Goal: Complete application form: Complete application form

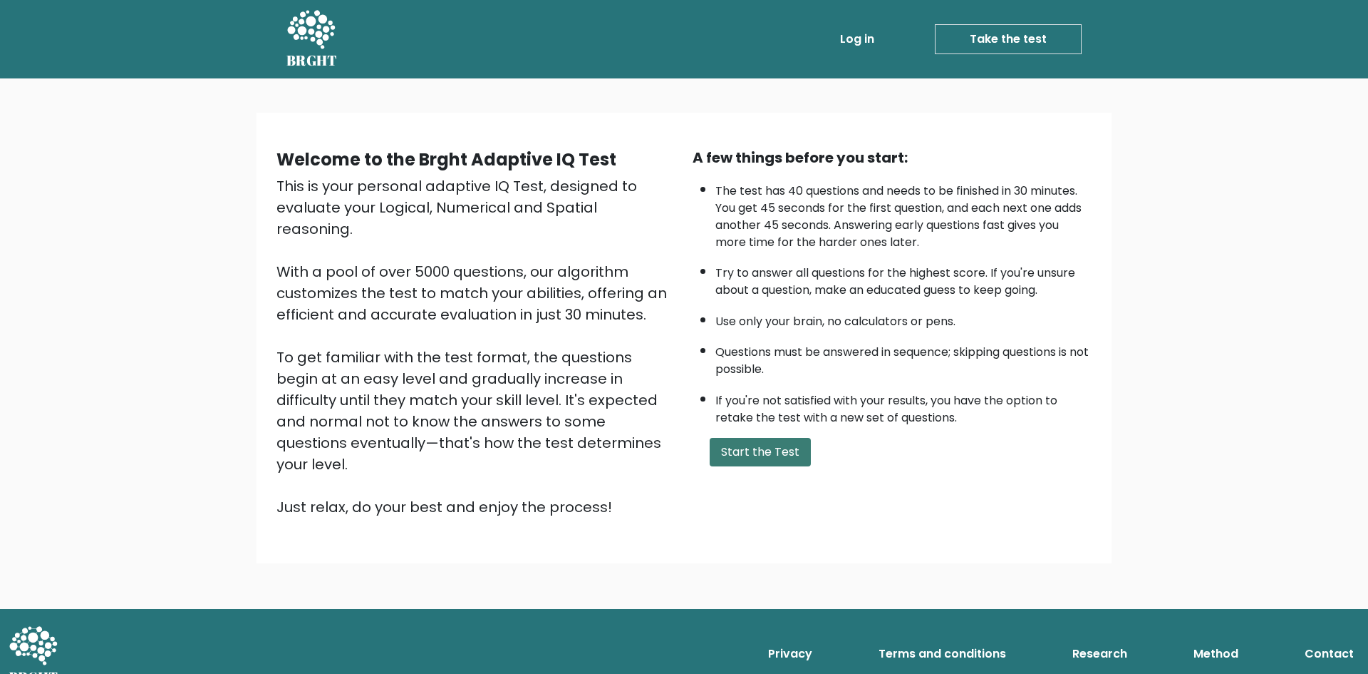
click at [766, 449] on button "Start the Test" at bounding box center [760, 452] width 101 height 29
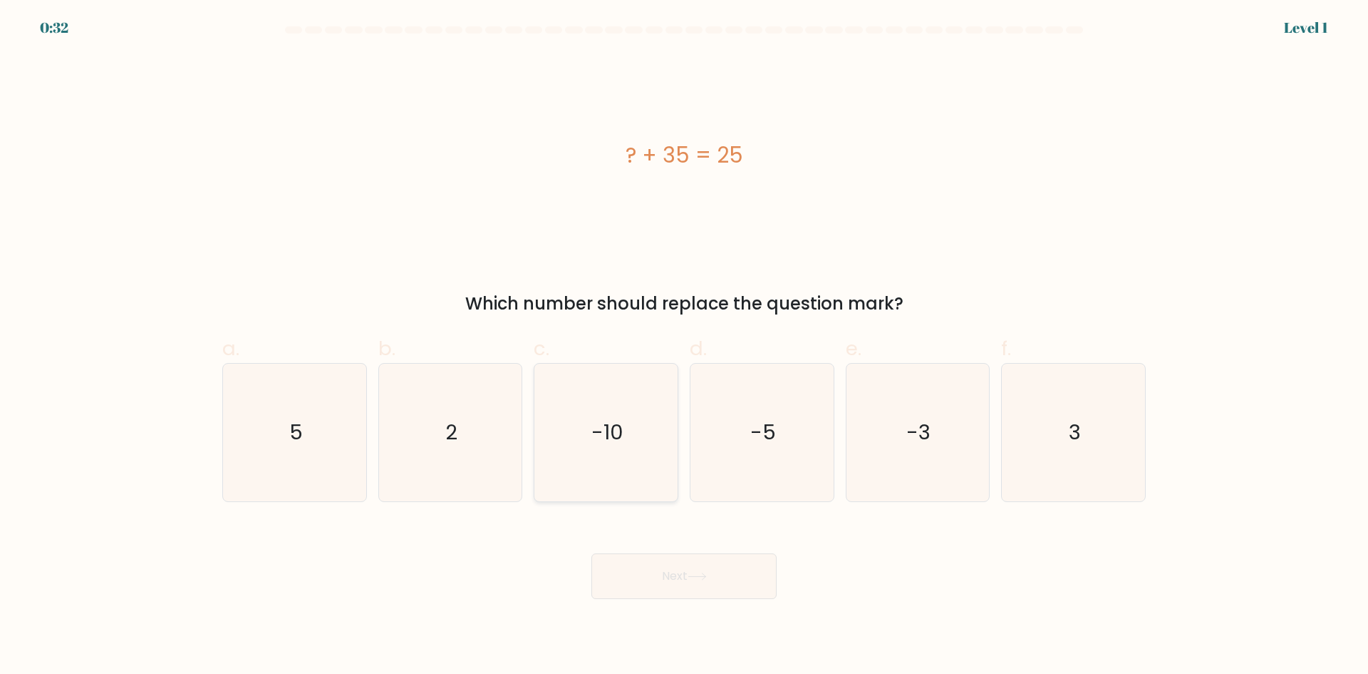
click at [602, 447] on icon "-10" at bounding box center [606, 432] width 138 height 138
click at [684, 346] on input "c. -10" at bounding box center [684, 341] width 1 height 9
radio input "true"
click at [664, 577] on button "Next" at bounding box center [684, 576] width 185 height 46
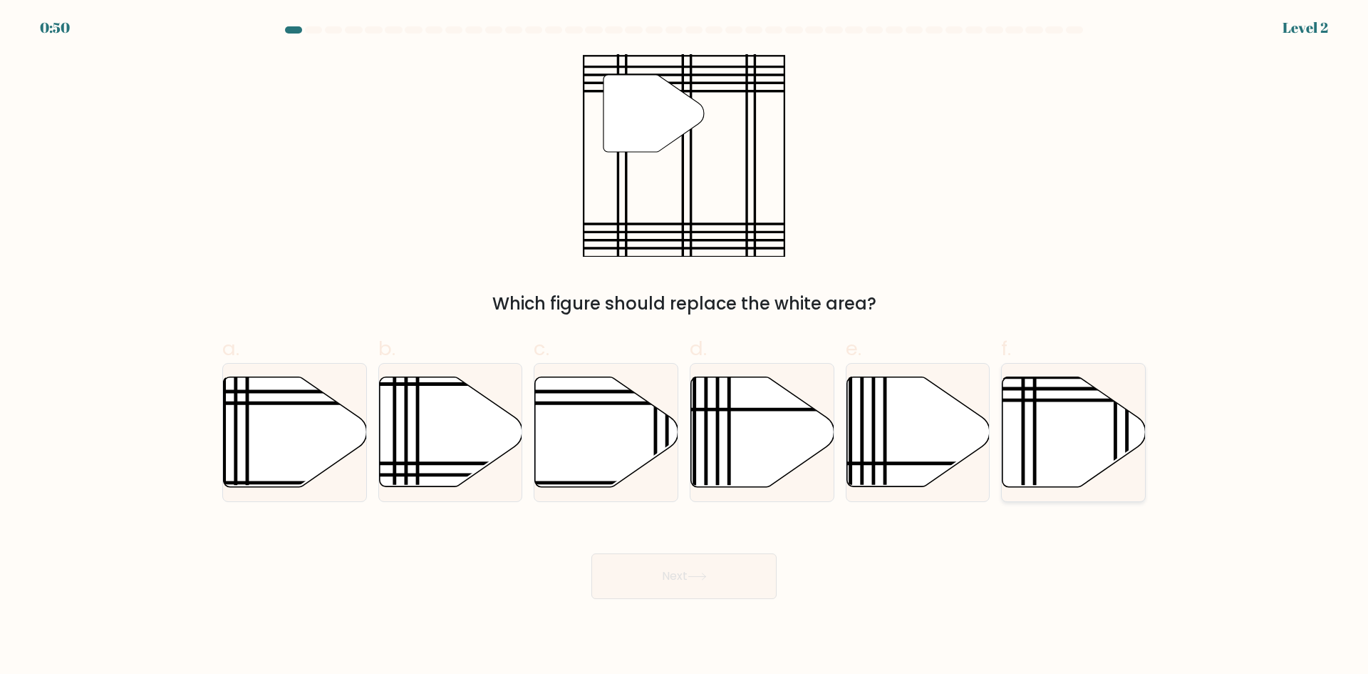
click at [1080, 469] on icon at bounding box center [1074, 432] width 143 height 110
click at [685, 346] on input "f." at bounding box center [684, 341] width 1 height 9
radio input "true"
click at [707, 574] on icon at bounding box center [697, 576] width 19 height 8
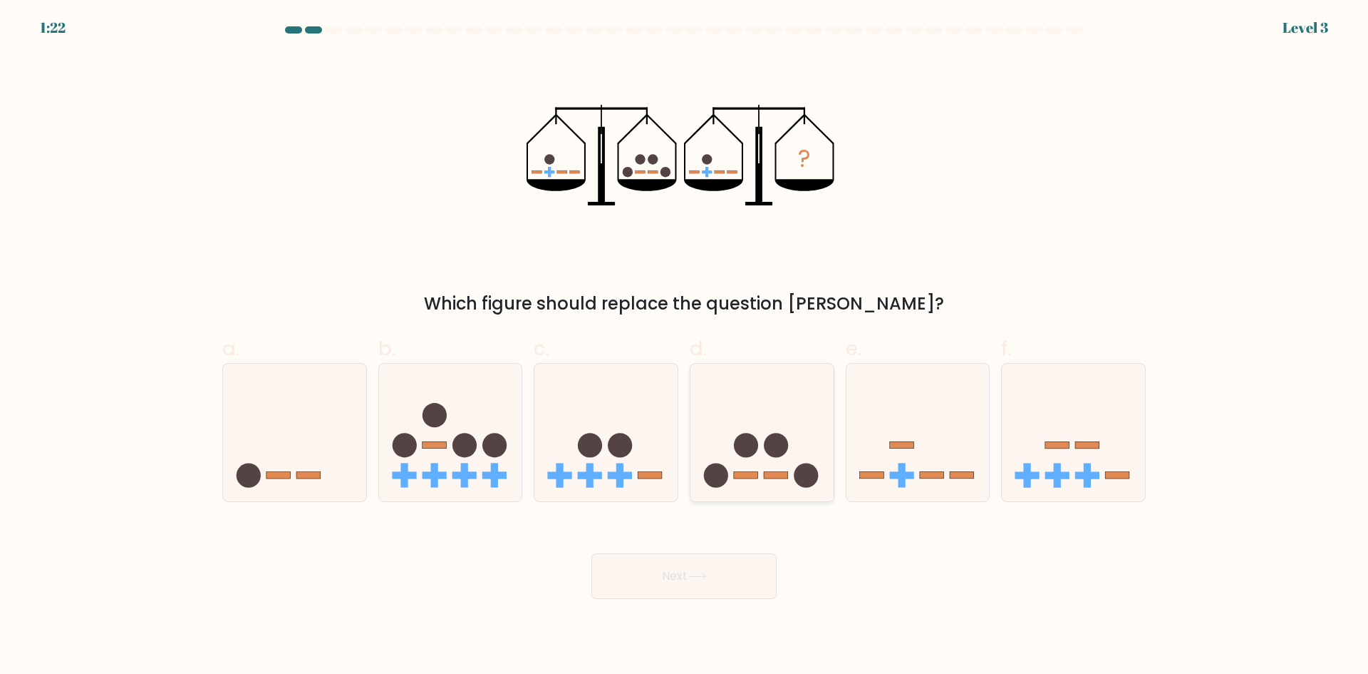
click at [751, 479] on icon at bounding box center [762, 432] width 143 height 118
click at [685, 346] on input "d." at bounding box center [684, 341] width 1 height 9
radio input "true"
click at [688, 567] on button "Next" at bounding box center [684, 576] width 185 height 46
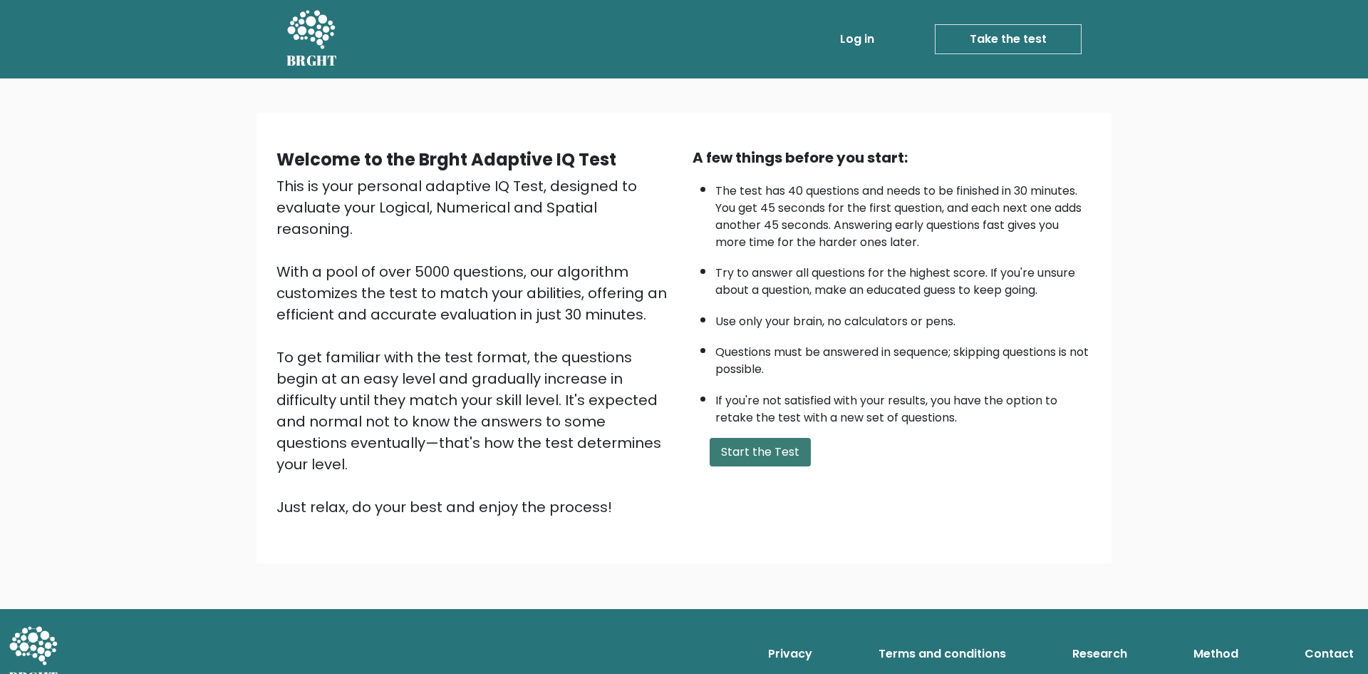
click at [741, 450] on button "Start the Test" at bounding box center [760, 452] width 101 height 29
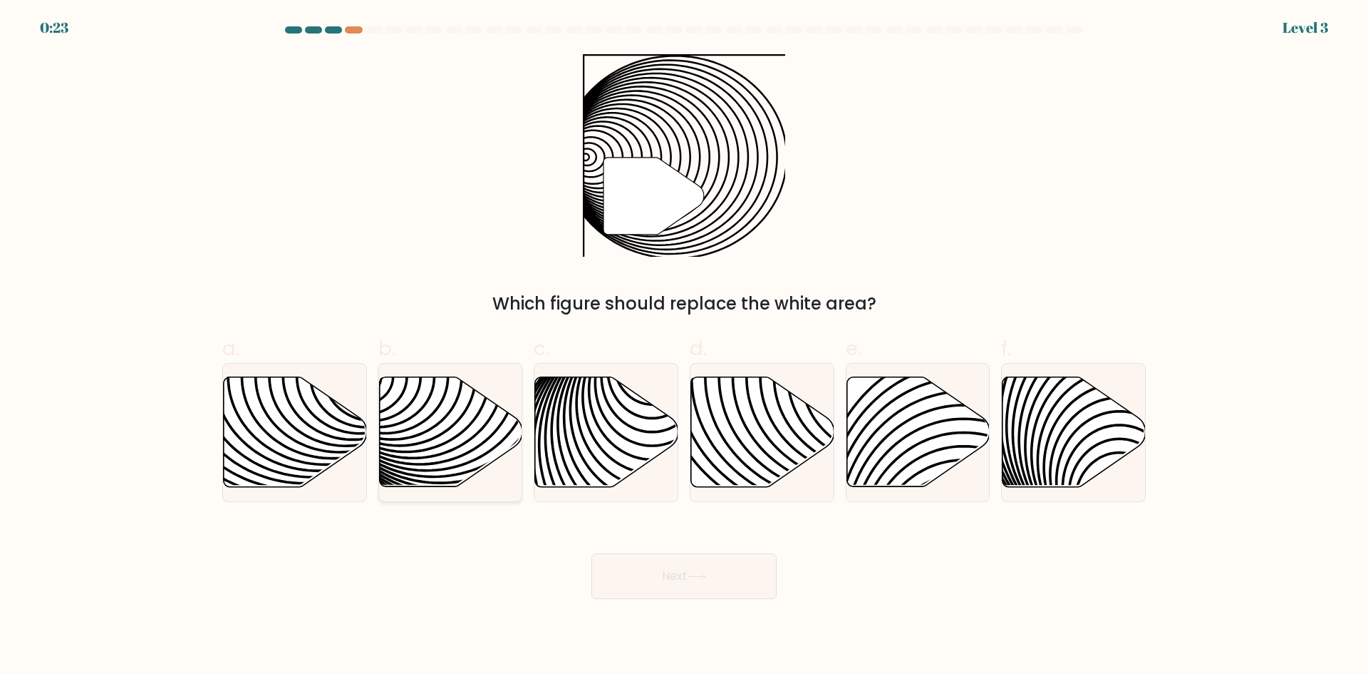
click at [422, 419] on icon at bounding box center [450, 432] width 143 height 110
click at [684, 346] on input "b." at bounding box center [684, 341] width 1 height 9
radio input "true"
click at [688, 588] on button "Next" at bounding box center [684, 576] width 185 height 46
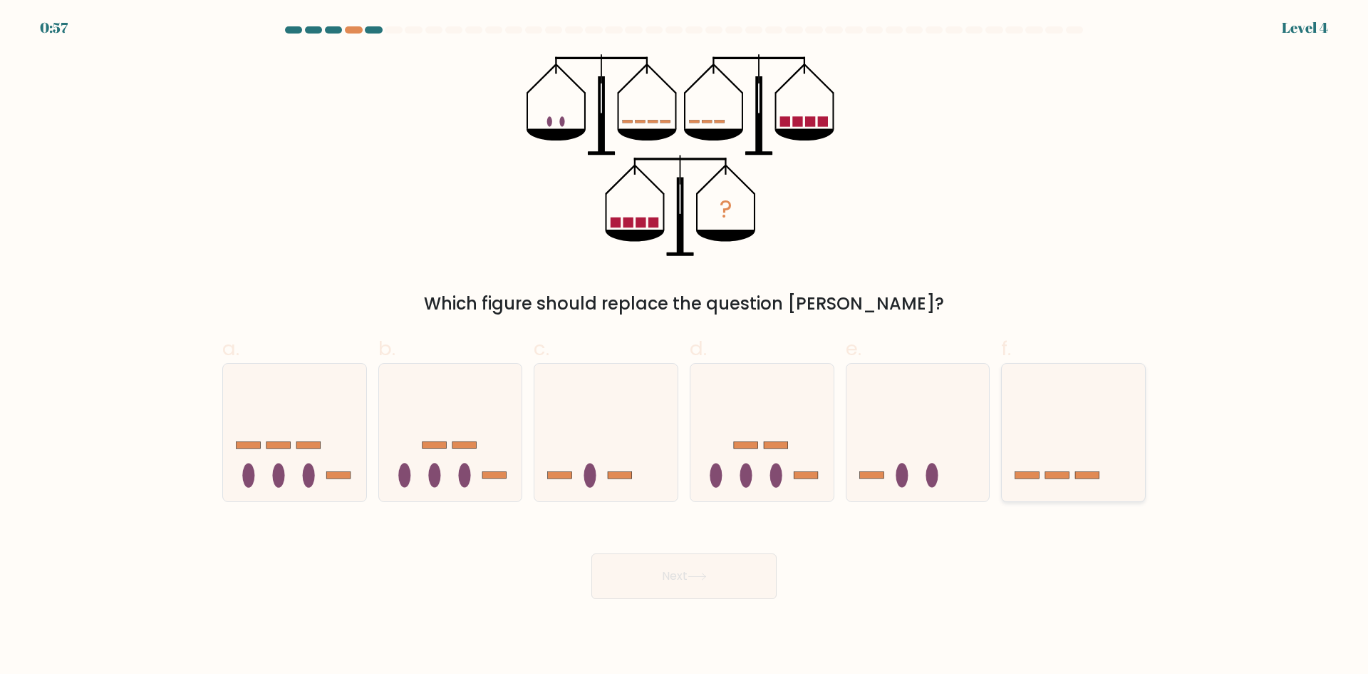
click at [1058, 481] on icon at bounding box center [1073, 432] width 143 height 118
click at [685, 346] on input "f." at bounding box center [684, 341] width 1 height 9
radio input "true"
click at [654, 580] on button "Next" at bounding box center [684, 576] width 185 height 46
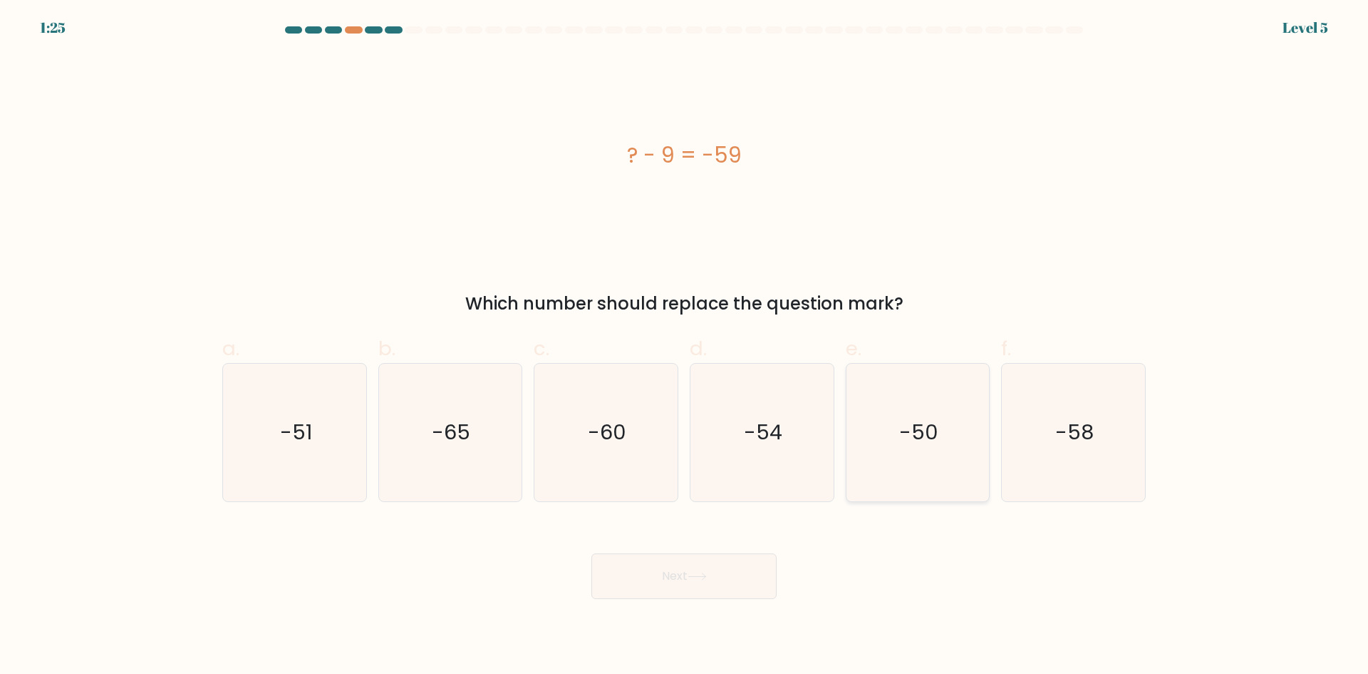
click at [915, 452] on icon "-50" at bounding box center [918, 432] width 138 height 138
click at [685, 346] on input "e. -50" at bounding box center [684, 341] width 1 height 9
radio input "true"
click at [676, 586] on button "Next" at bounding box center [684, 576] width 185 height 46
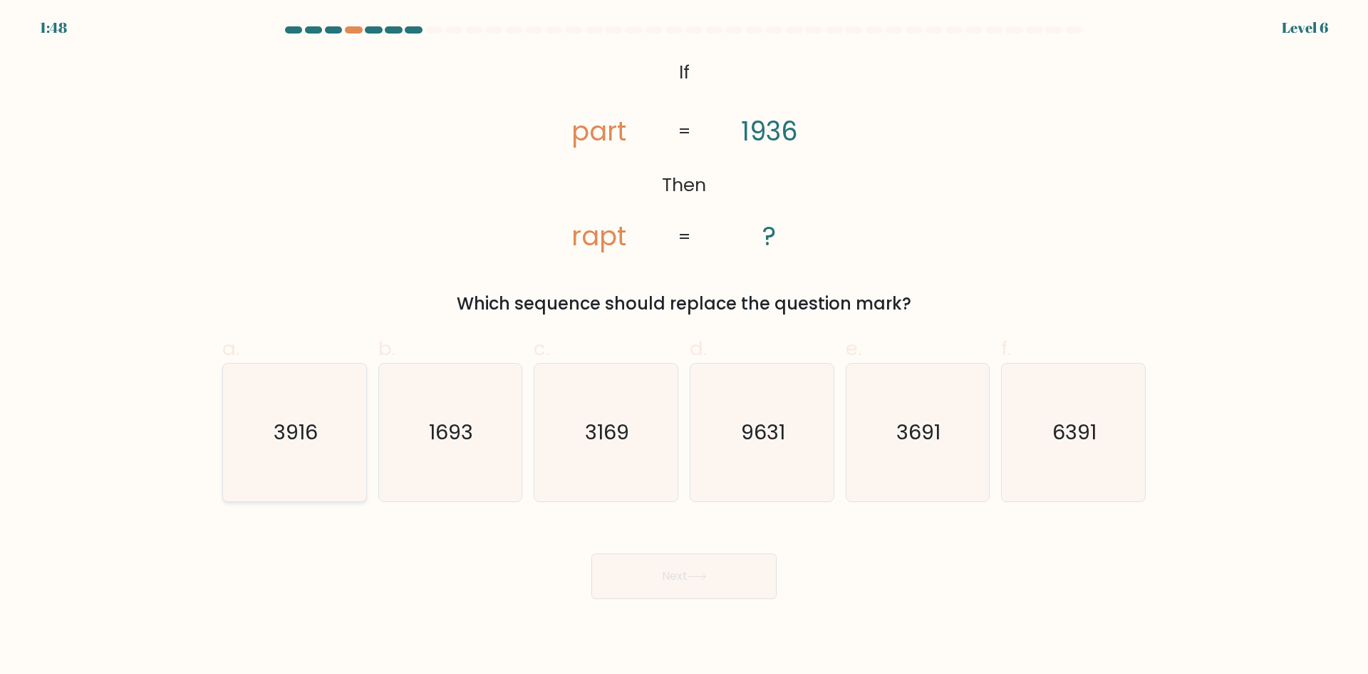
click at [297, 448] on icon "3916" at bounding box center [295, 432] width 138 height 138
click at [684, 346] on input "a. 3916" at bounding box center [684, 341] width 1 height 9
radio input "true"
click at [685, 569] on button "Next" at bounding box center [684, 576] width 185 height 46
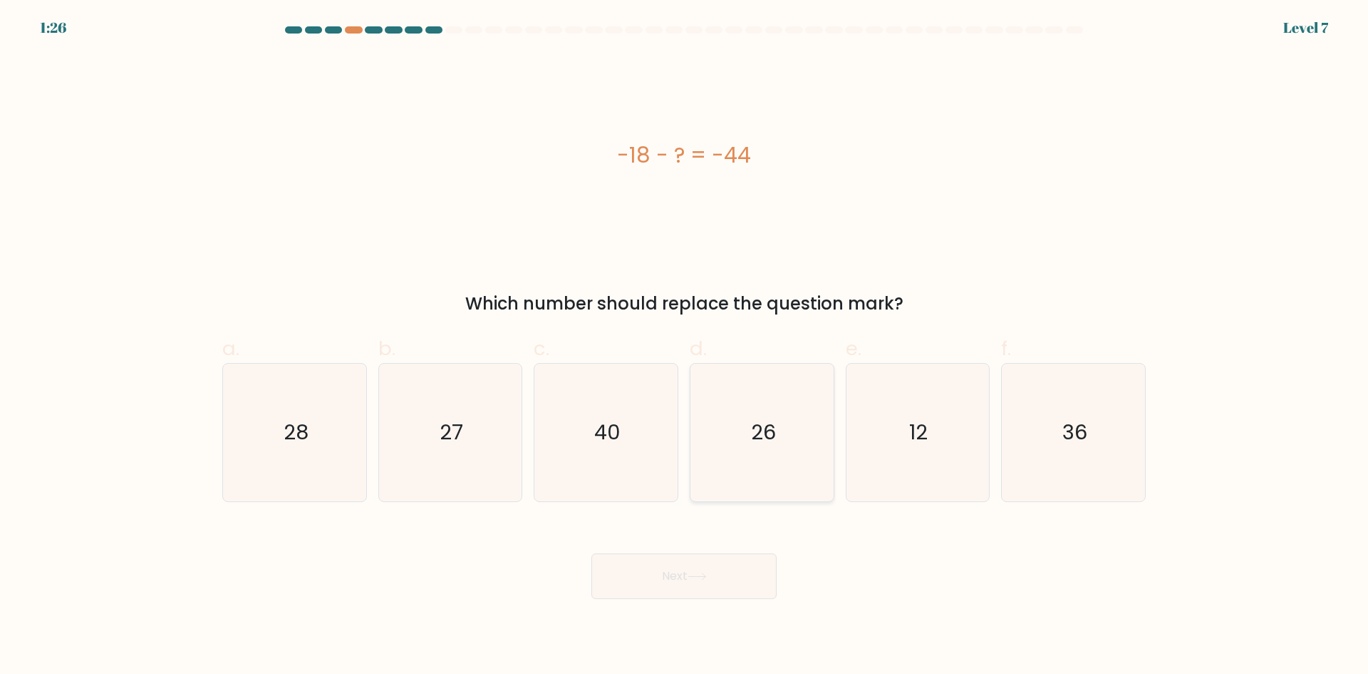
drag, startPoint x: 712, startPoint y: 425, endPoint x: 769, endPoint y: 441, distance: 59.1
click at [716, 427] on icon "26" at bounding box center [762, 432] width 138 height 138
click at [685, 346] on input "d. 26" at bounding box center [684, 341] width 1 height 9
radio input "true"
click at [696, 579] on icon at bounding box center [697, 576] width 19 height 8
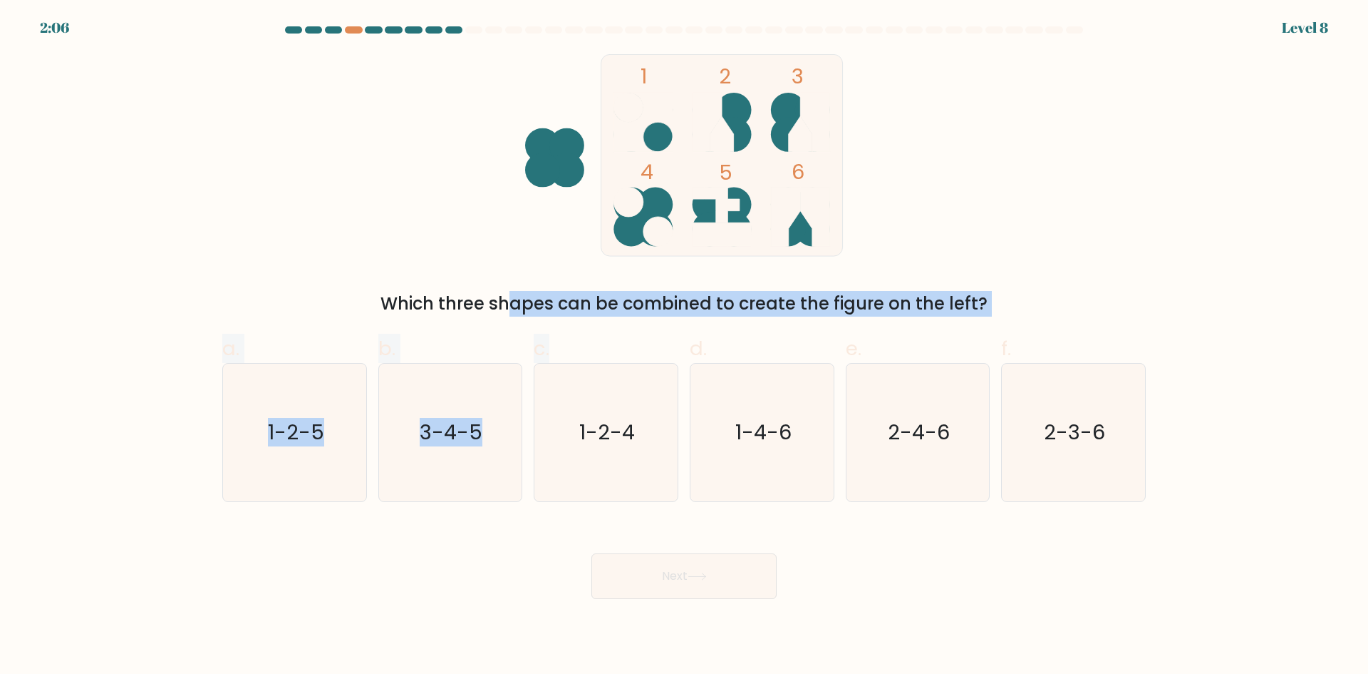
drag, startPoint x: 394, startPoint y: 305, endPoint x: 618, endPoint y: 325, distance: 224.7
click at [618, 325] on form at bounding box center [684, 312] width 1368 height 572
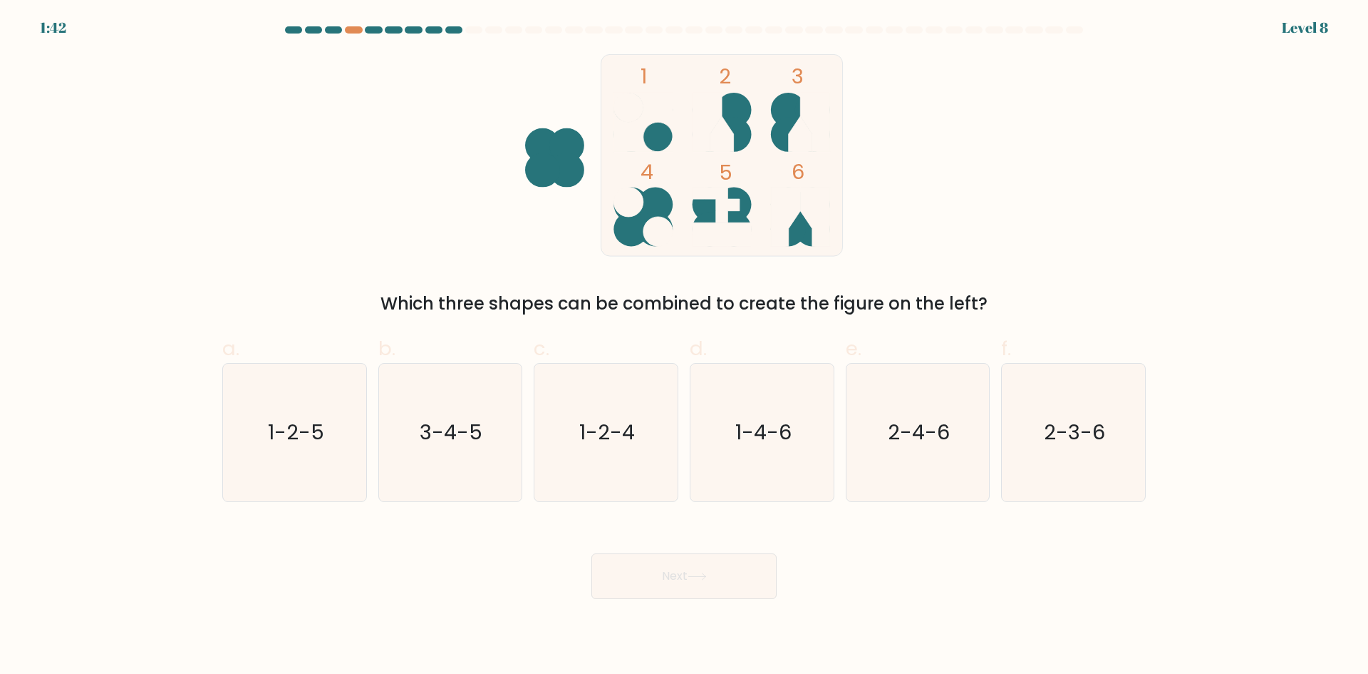
click at [736, 112] on ellipse at bounding box center [733, 110] width 35 height 34
click at [1048, 459] on icon "2-3-6" at bounding box center [1074, 432] width 138 height 138
click at [685, 346] on input "f. 2-3-6" at bounding box center [684, 341] width 1 height 9
radio input "true"
click at [701, 578] on icon at bounding box center [697, 576] width 19 height 8
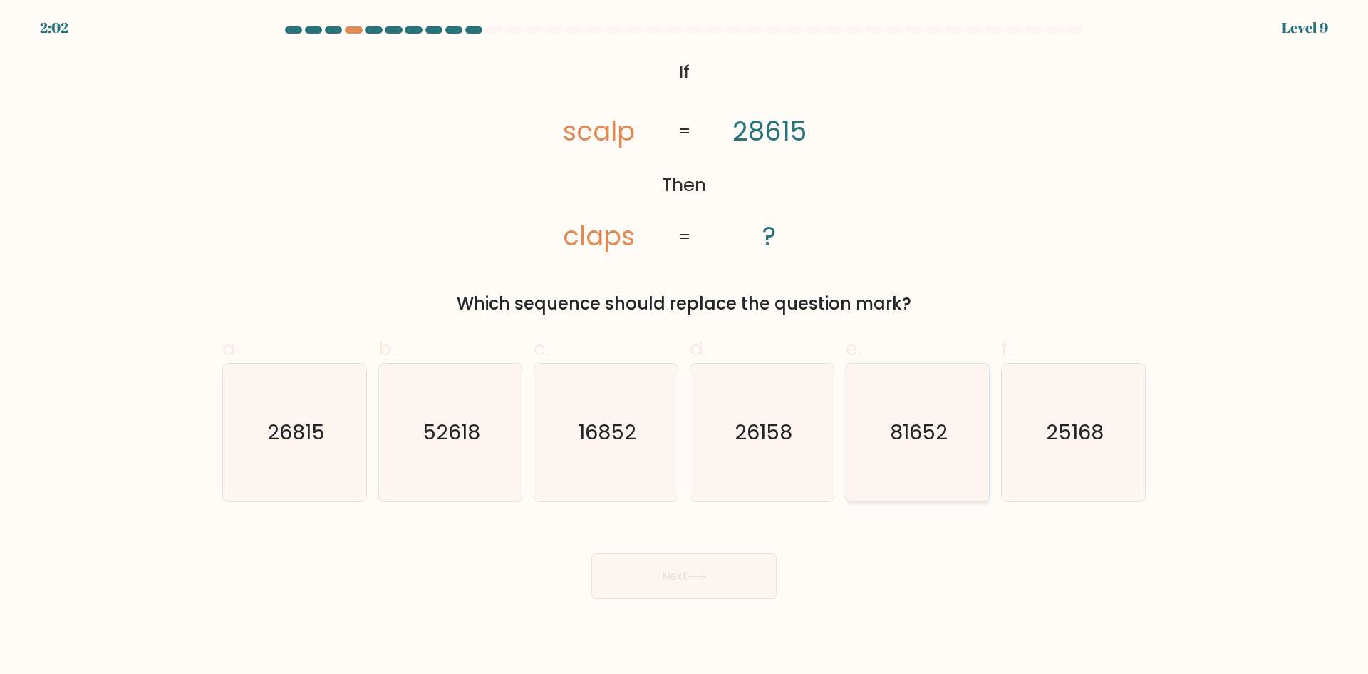
click at [923, 454] on icon "81652" at bounding box center [918, 432] width 138 height 138
click at [685, 346] on input "e. 81652" at bounding box center [684, 341] width 1 height 9
radio input "true"
click at [725, 570] on button "Next" at bounding box center [684, 576] width 185 height 46
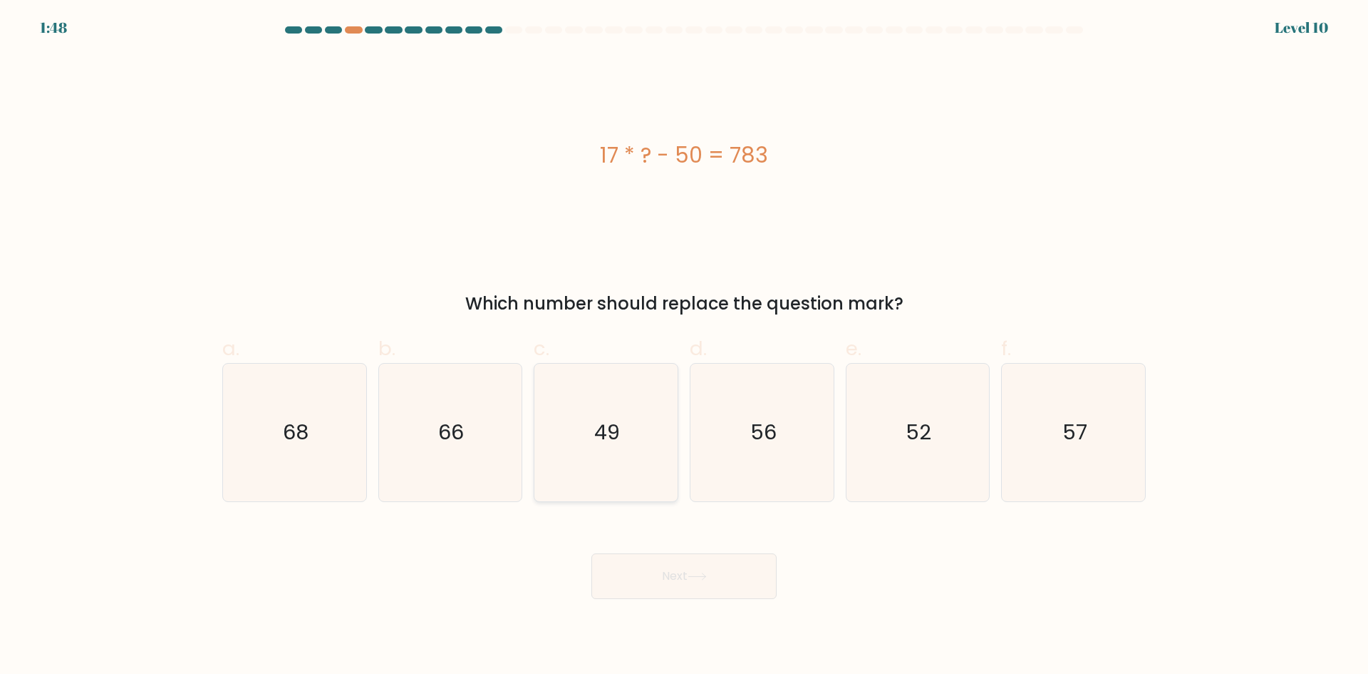
click at [600, 438] on text "49" at bounding box center [608, 432] width 26 height 29
click at [684, 346] on input "c. 49" at bounding box center [684, 341] width 1 height 9
radio input "true"
click at [658, 574] on button "Next" at bounding box center [684, 576] width 185 height 46
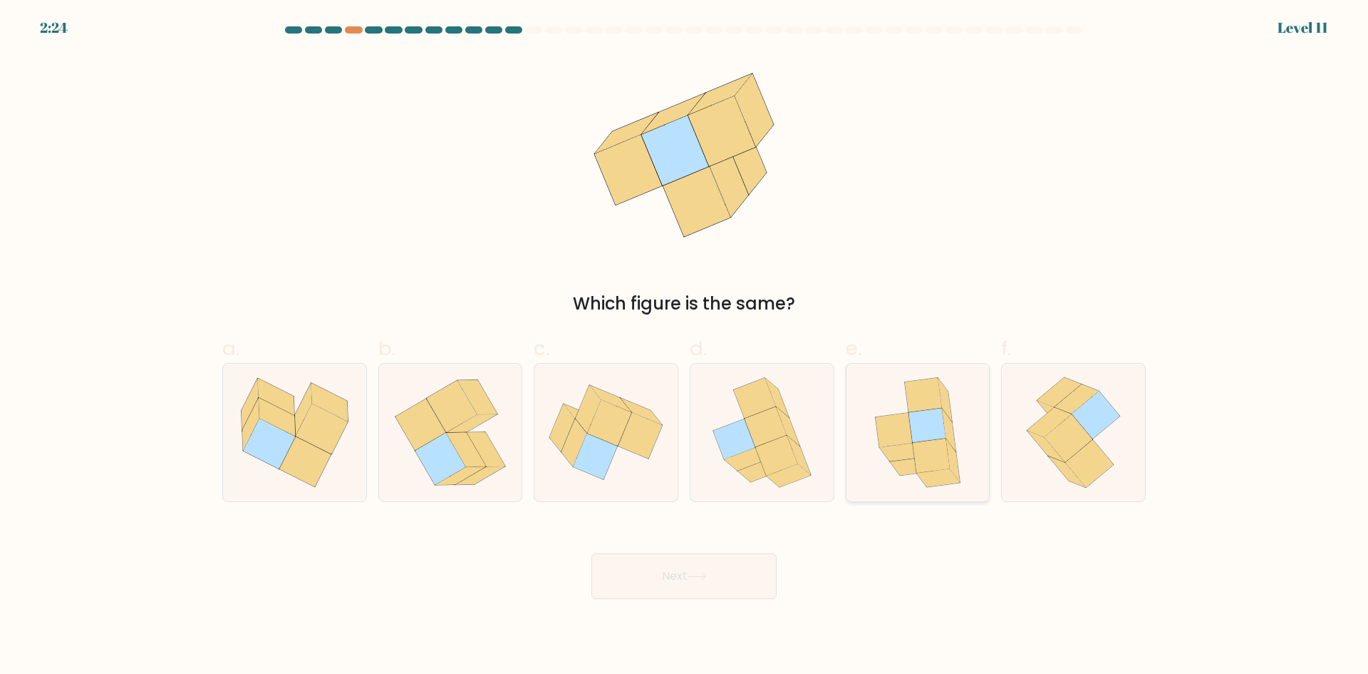
click at [943, 462] on icon at bounding box center [931, 455] width 37 height 34
click at [685, 346] on input "e." at bounding box center [684, 341] width 1 height 9
radio input "true"
click at [683, 577] on button "Next" at bounding box center [684, 576] width 185 height 46
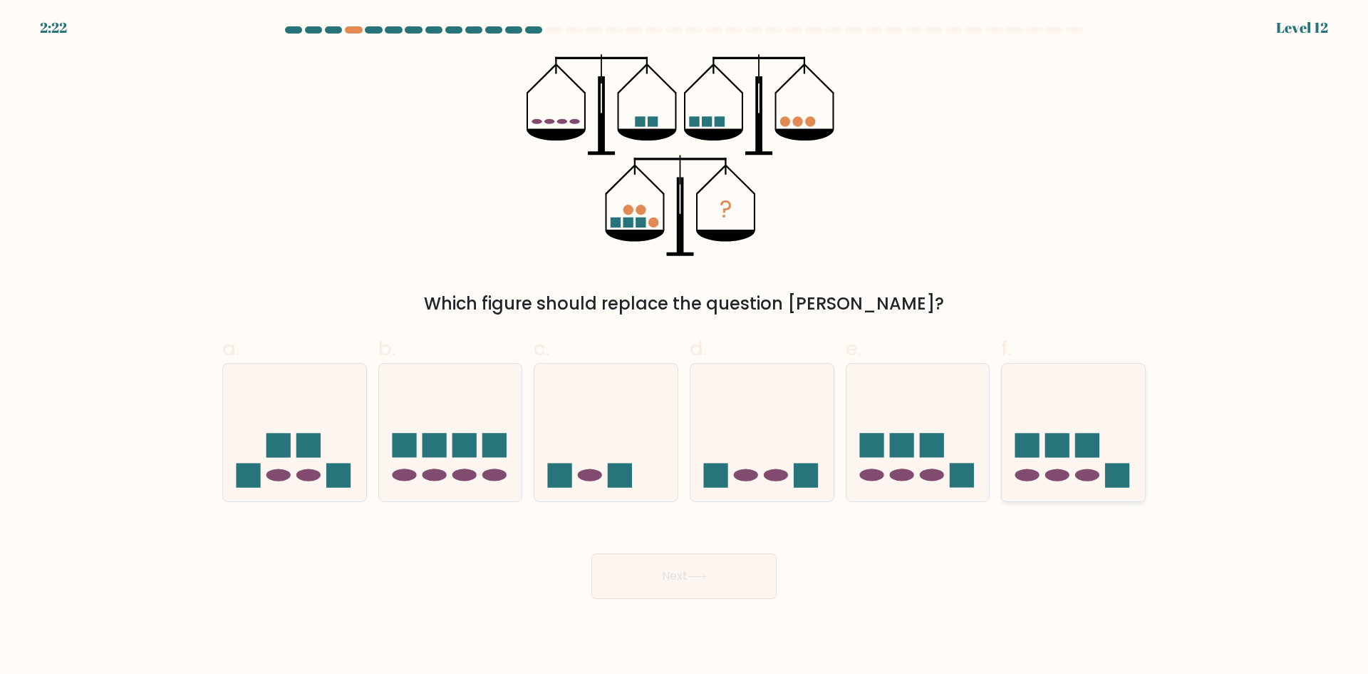
click at [1024, 478] on ellipse at bounding box center [1028, 475] width 24 height 12
click at [685, 346] on input "f." at bounding box center [684, 341] width 1 height 9
radio input "true"
click at [662, 582] on button "Next" at bounding box center [684, 576] width 185 height 46
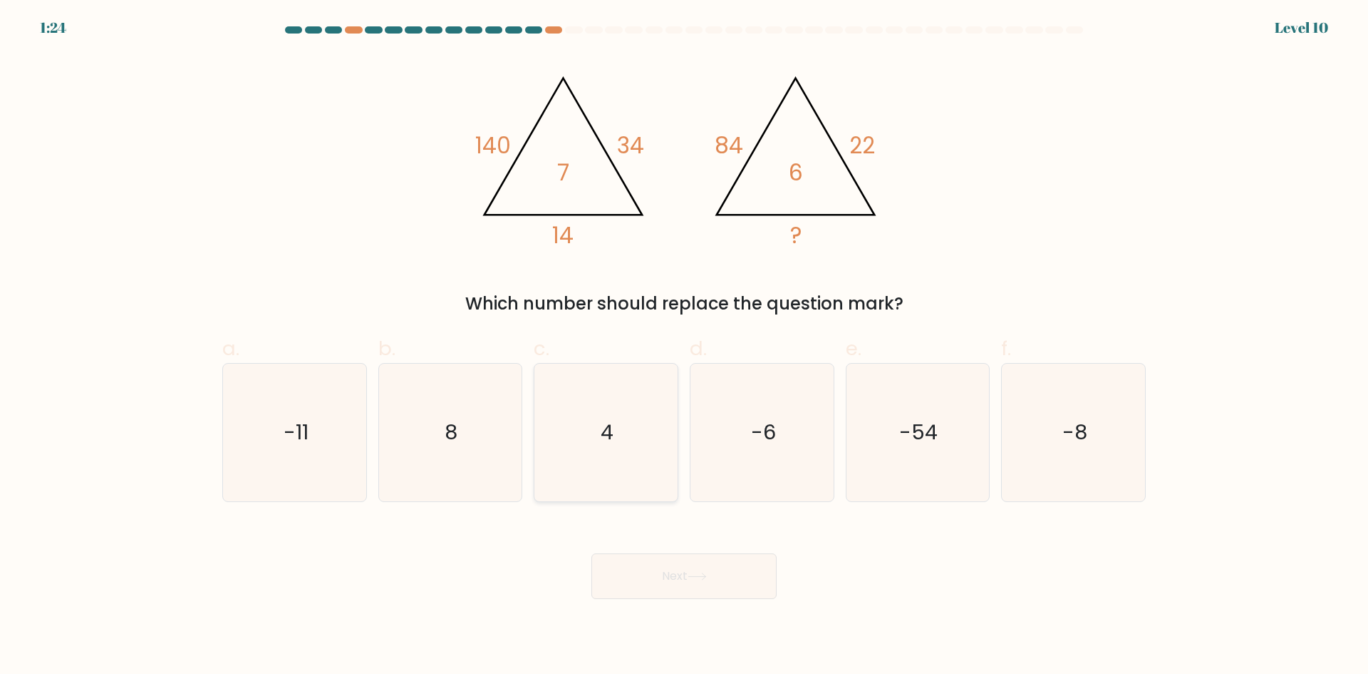
click at [607, 462] on icon "4" at bounding box center [606, 432] width 138 height 138
click at [684, 346] on input "c. 4" at bounding box center [684, 341] width 1 height 9
radio input "true"
click at [647, 578] on button "Next" at bounding box center [684, 576] width 185 height 46
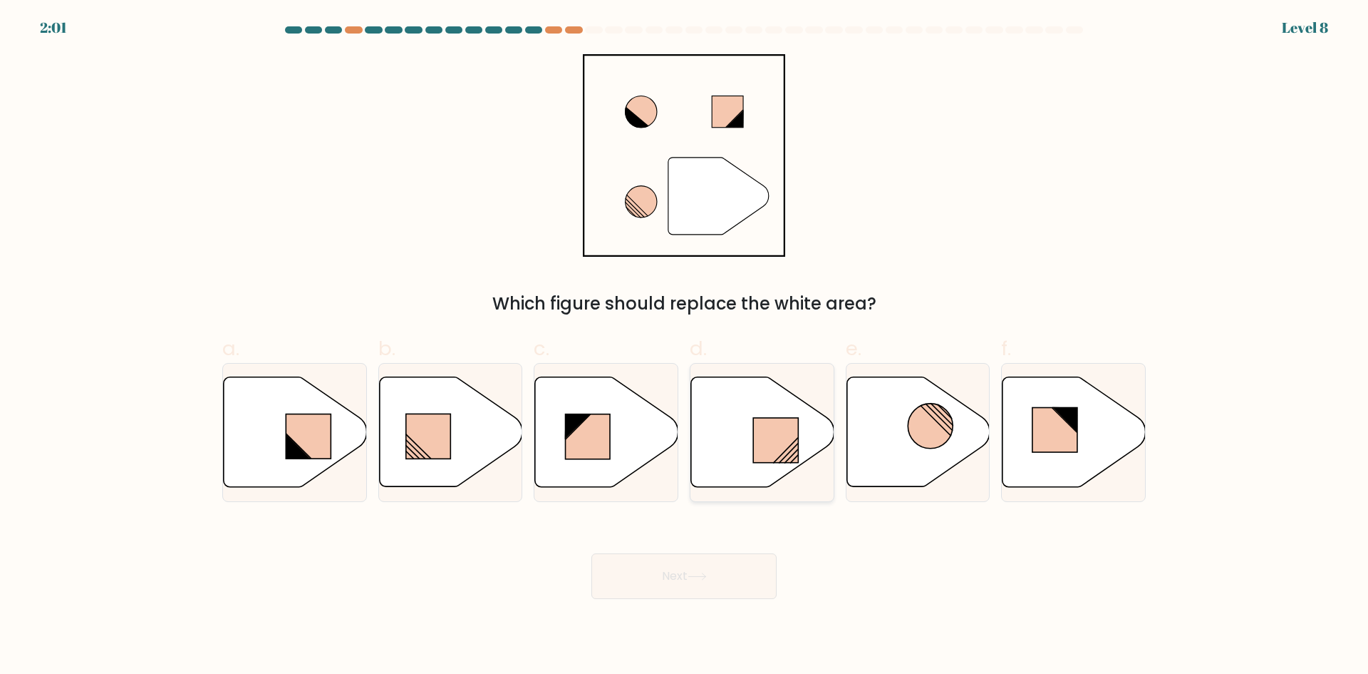
click at [778, 443] on rect at bounding box center [775, 440] width 45 height 45
click at [685, 346] on input "d." at bounding box center [684, 341] width 1 height 9
radio input "true"
click at [688, 579] on button "Next" at bounding box center [684, 576] width 185 height 46
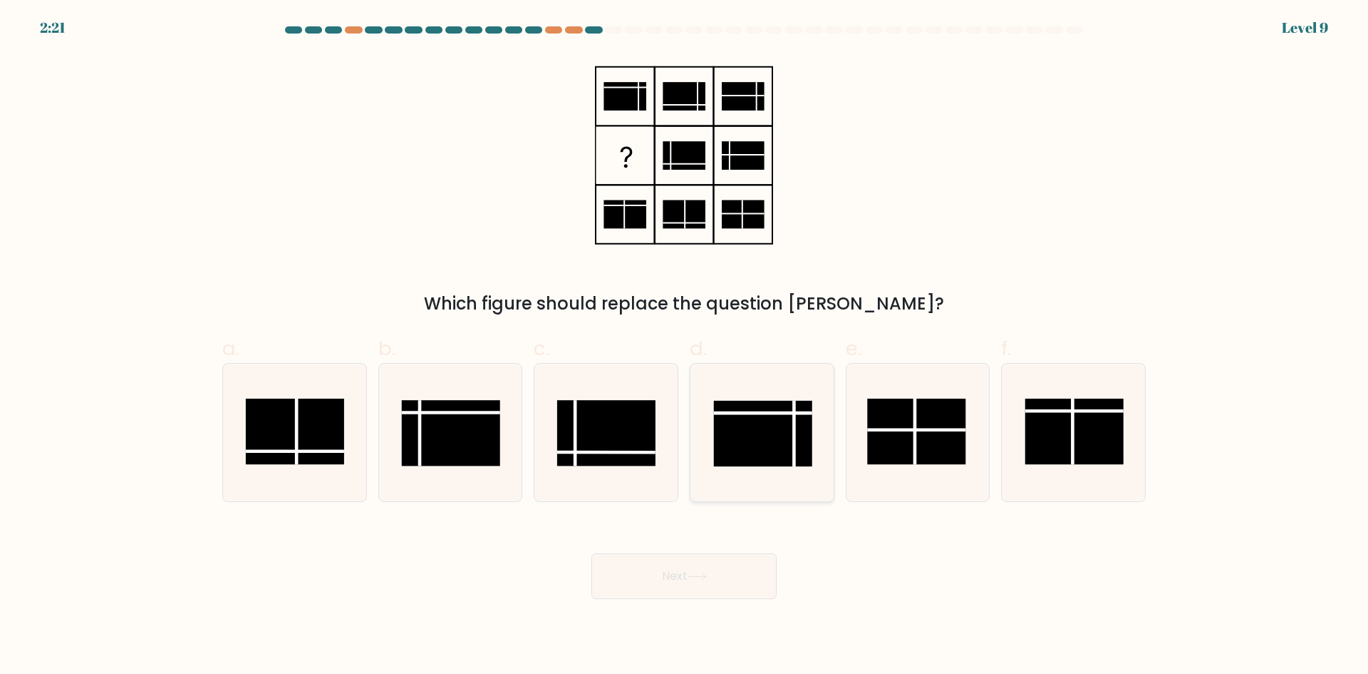
click at [772, 453] on rect at bounding box center [763, 434] width 98 height 66
click at [685, 346] on input "d." at bounding box center [684, 341] width 1 height 9
radio input "true"
click at [660, 577] on button "Next" at bounding box center [684, 576] width 185 height 46
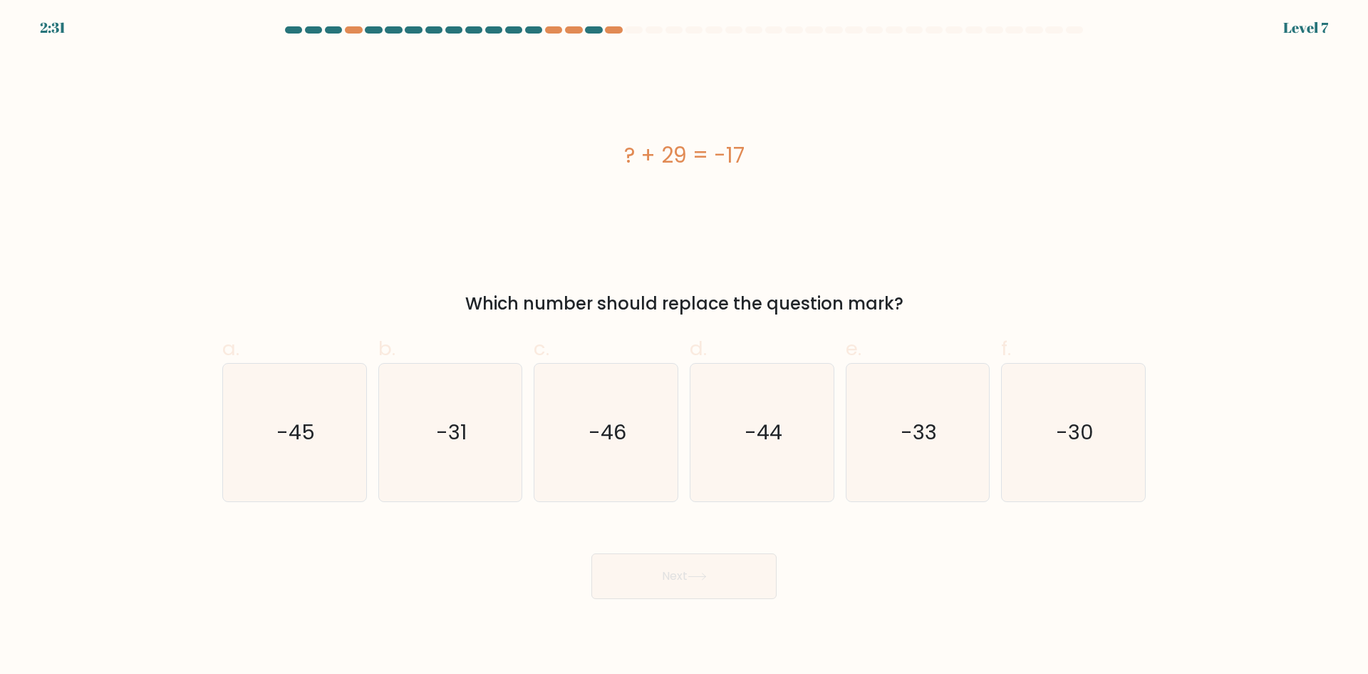
drag, startPoint x: 596, startPoint y: 436, endPoint x: 636, endPoint y: 326, distance: 117.7
click at [594, 438] on text "-46" at bounding box center [608, 432] width 38 height 29
click at [645, 569] on button "Next" at bounding box center [684, 576] width 185 height 46
click at [626, 476] on icon "-46" at bounding box center [606, 432] width 138 height 138
click at [684, 346] on input "c. -46" at bounding box center [684, 341] width 1 height 9
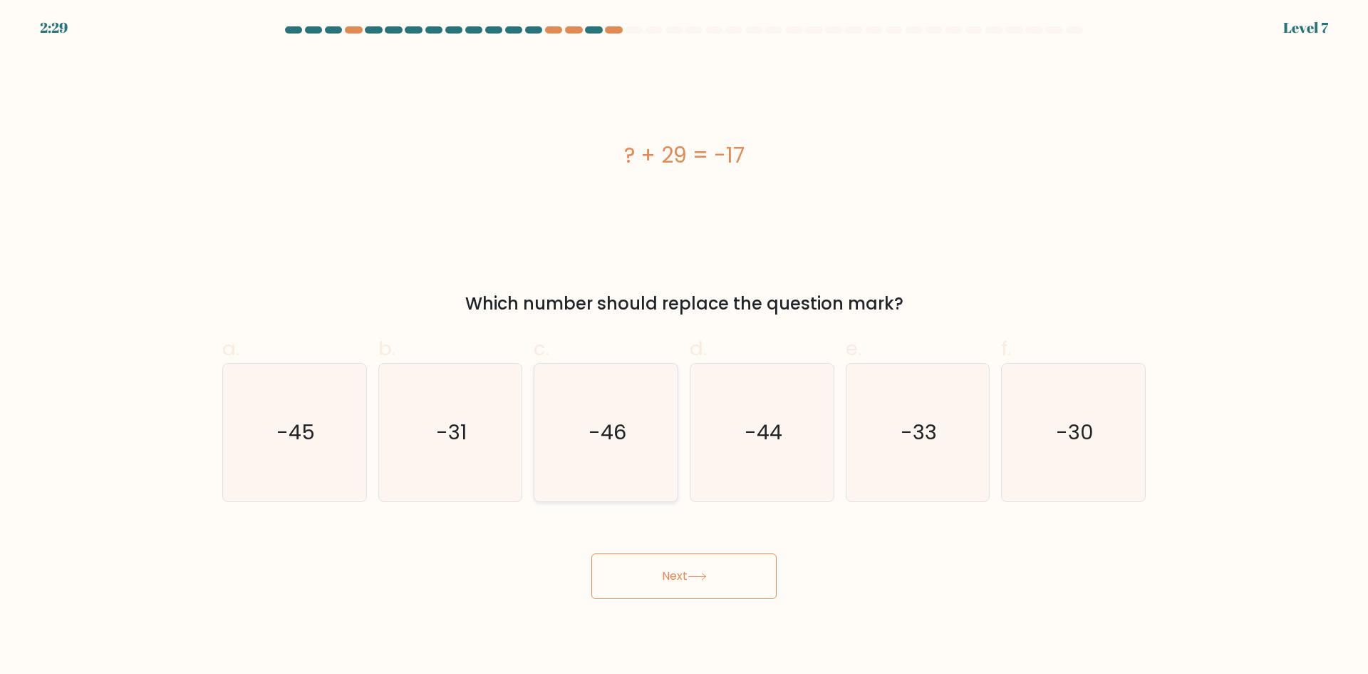
radio input "true"
click at [688, 583] on button "Next" at bounding box center [684, 576] width 185 height 46
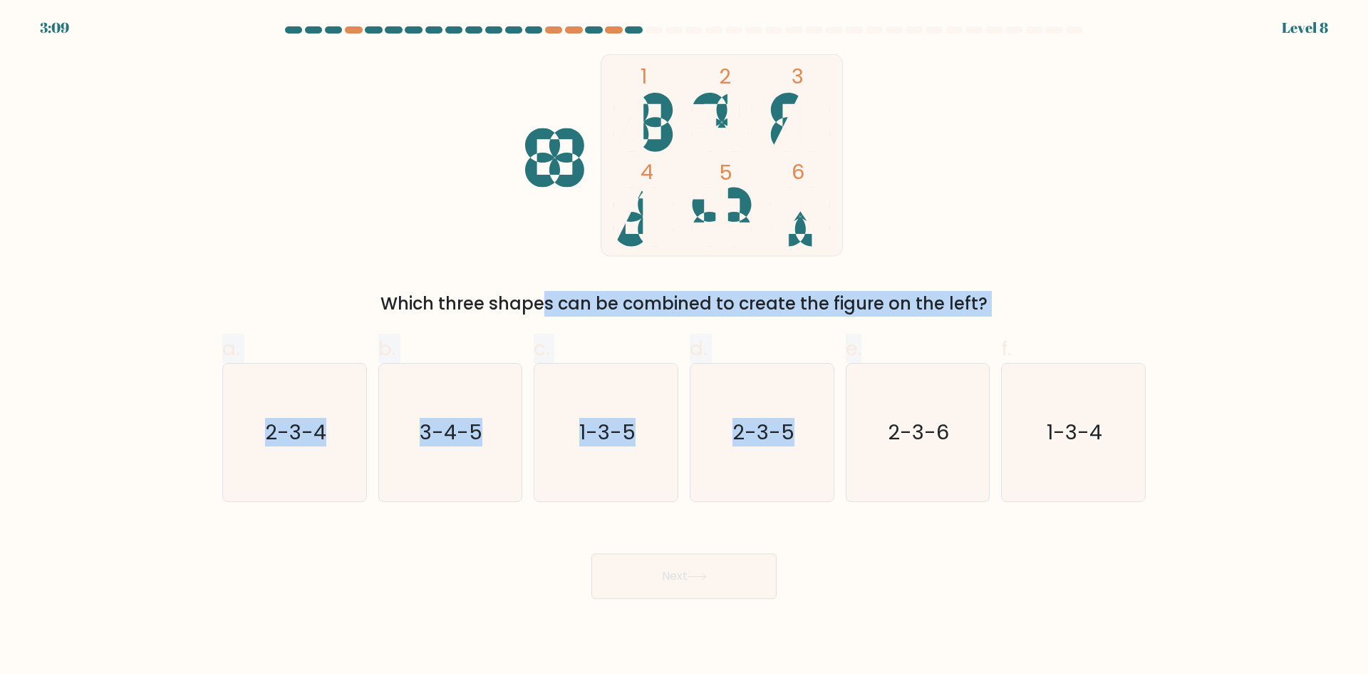
drag, startPoint x: 419, startPoint y: 292, endPoint x: 981, endPoint y: 285, distance: 562.4
click at [977, 297] on div "Which three shapes can be combined to create the figure on the left?" at bounding box center [684, 304] width 907 height 26
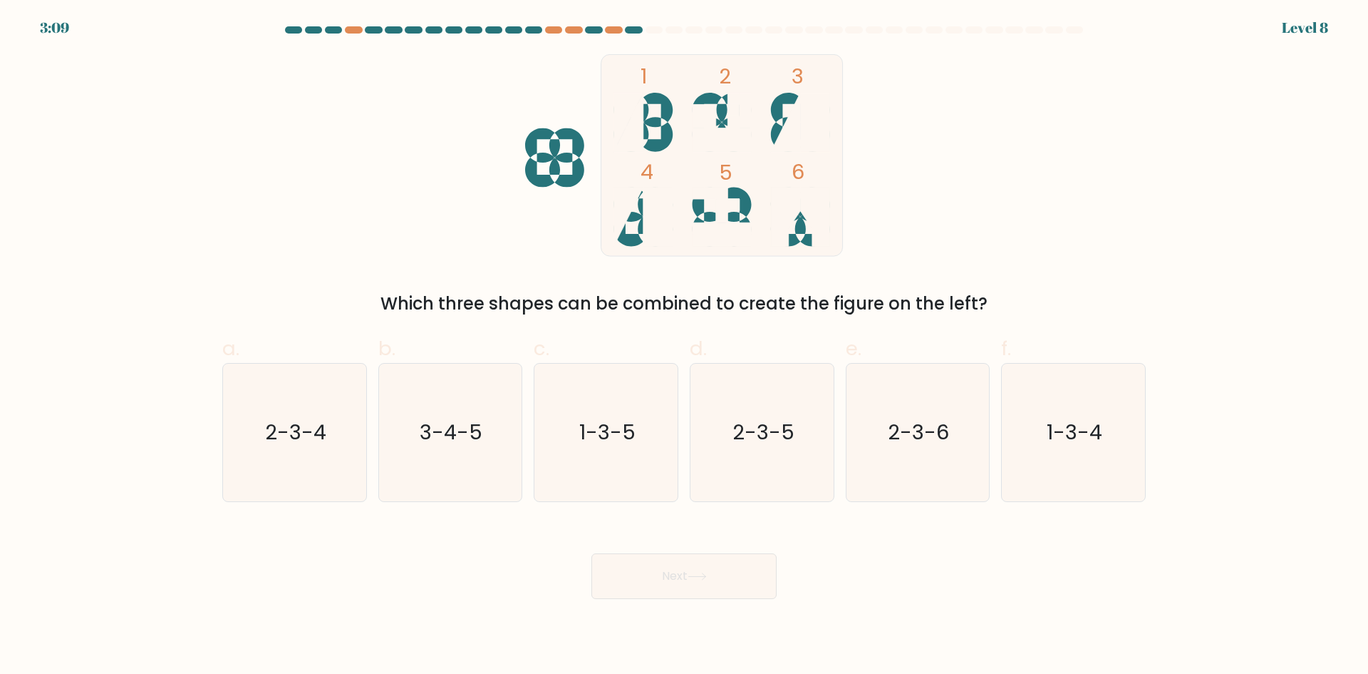
click at [1014, 210] on div "1 2 3 4 5 6 Which three shapes can be combined to create the figure on the left?" at bounding box center [684, 185] width 941 height 262
click at [1068, 478] on icon "1-3-4" at bounding box center [1074, 432] width 138 height 138
click at [685, 346] on input "f. 1-3-4" at bounding box center [684, 341] width 1 height 9
radio input "true"
click at [649, 586] on button "Next" at bounding box center [684, 576] width 185 height 46
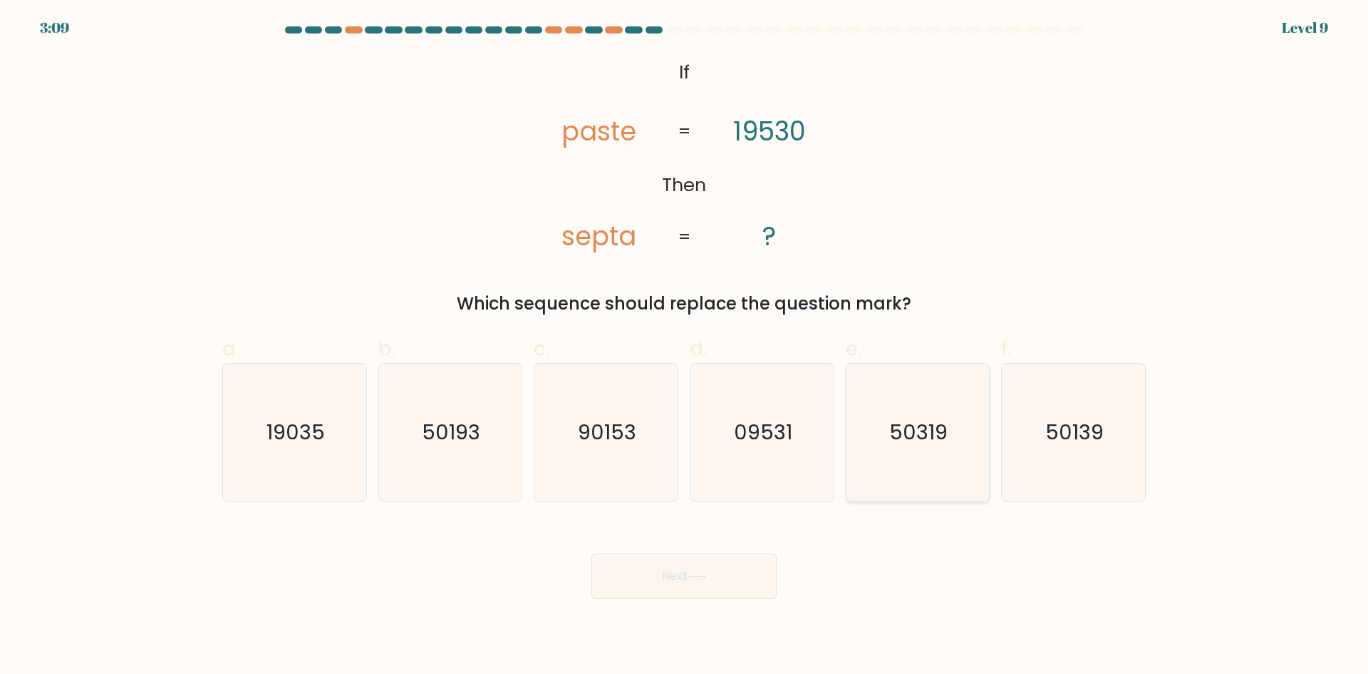
click at [870, 422] on icon "50319" at bounding box center [918, 432] width 138 height 138
click at [685, 346] on input "e. 50319" at bounding box center [684, 341] width 1 height 9
radio input "true"
click at [1085, 458] on icon "50139" at bounding box center [1074, 432] width 138 height 138
click at [1044, 454] on icon "50139" at bounding box center [1074, 432] width 138 height 138
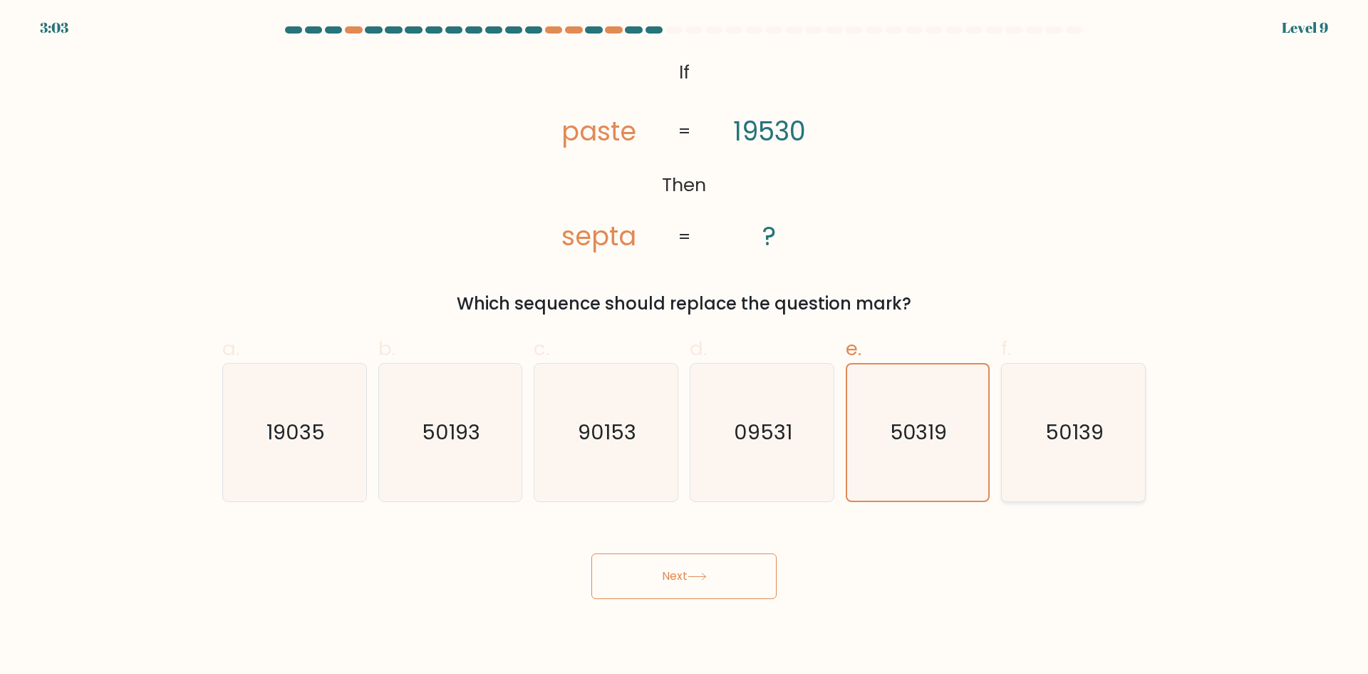
click at [685, 346] on input "f. 50139" at bounding box center [684, 341] width 1 height 9
radio input "true"
click at [707, 589] on button "Next" at bounding box center [684, 576] width 185 height 46
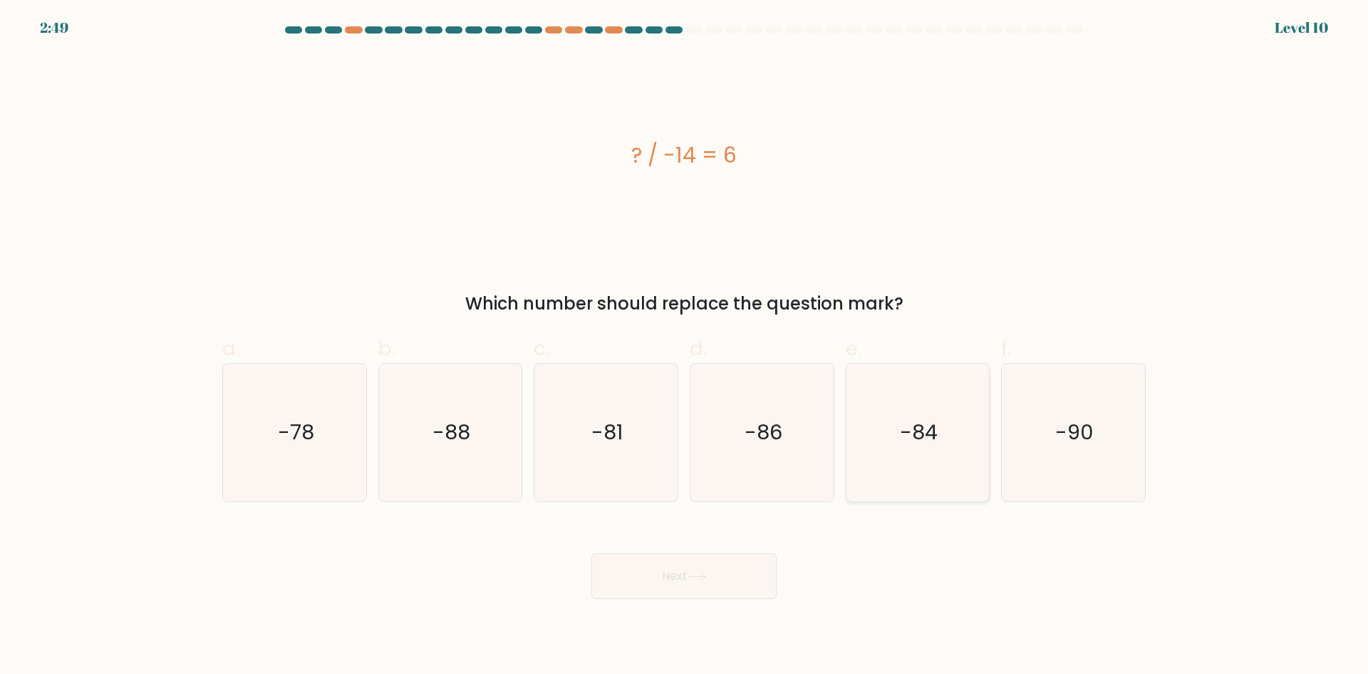
click at [938, 448] on icon "-84" at bounding box center [918, 432] width 138 height 138
click at [685, 346] on input "e. -84" at bounding box center [684, 341] width 1 height 9
radio input "true"
click at [692, 574] on icon at bounding box center [697, 576] width 19 height 8
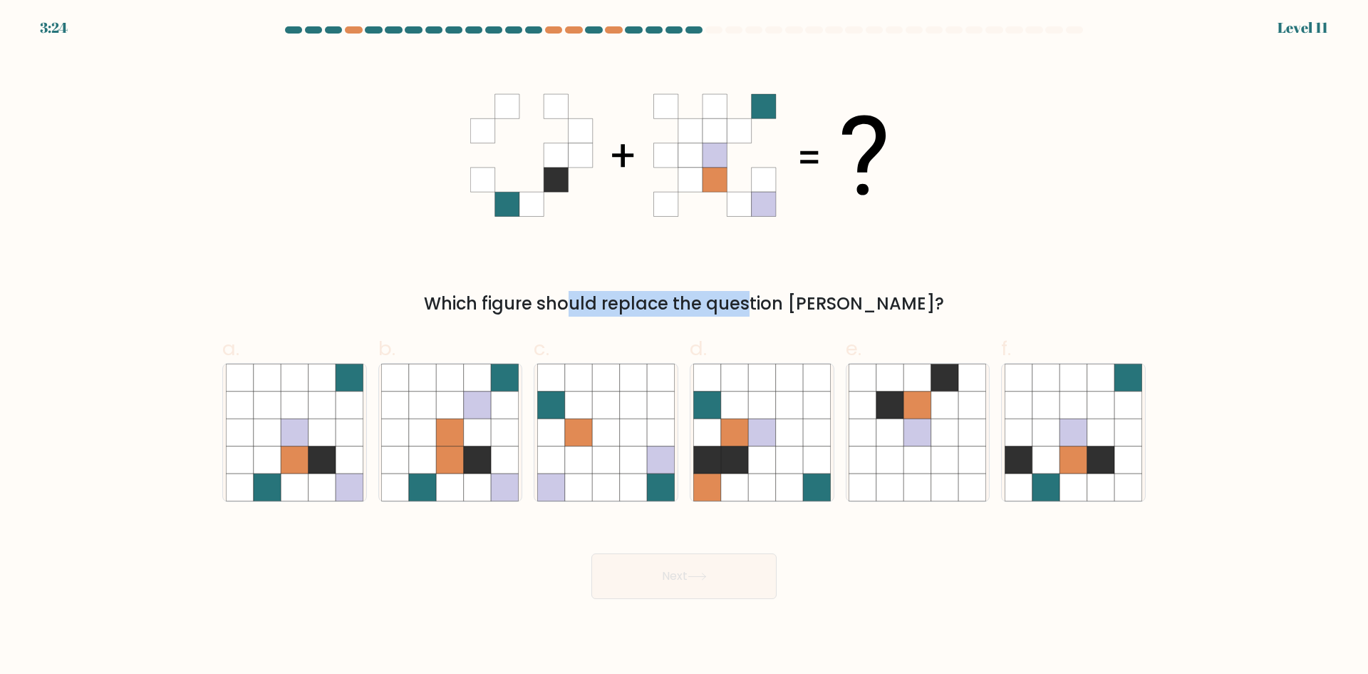
drag, startPoint x: 503, startPoint y: 307, endPoint x: 666, endPoint y: 311, distance: 162.6
click at [666, 311] on div "Which figure should replace the question mark?" at bounding box center [684, 304] width 907 height 26
click at [307, 458] on icon at bounding box center [294, 459] width 27 height 27
click at [684, 346] on input "a." at bounding box center [684, 341] width 1 height 9
radio input "true"
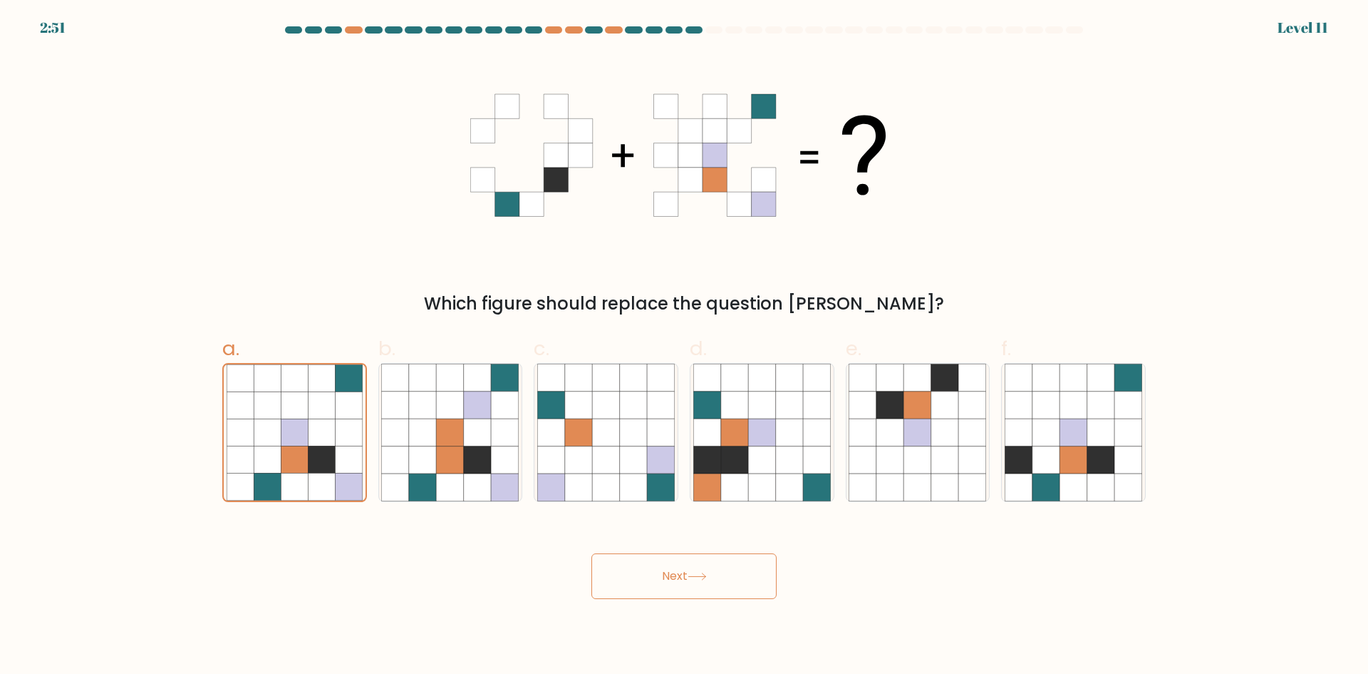
click at [689, 587] on button "Next" at bounding box center [684, 576] width 185 height 46
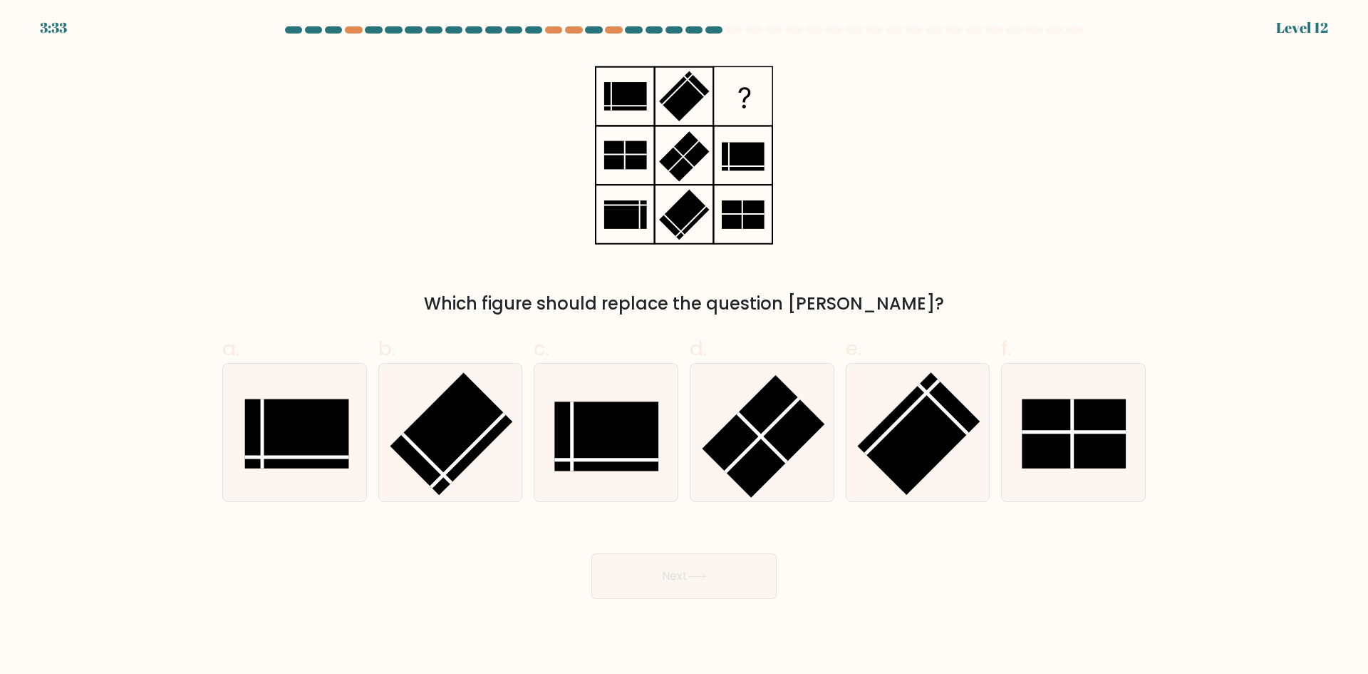
drag, startPoint x: 478, startPoint y: 296, endPoint x: 906, endPoint y: 297, distance: 428.3
click at [906, 297] on div "Which figure should replace the question mark?" at bounding box center [684, 304] width 907 height 26
click at [907, 167] on div "Which figure should replace the question mark?" at bounding box center [684, 185] width 941 height 262
click at [1077, 445] on rect at bounding box center [1074, 432] width 104 height 69
click at [685, 346] on input "f." at bounding box center [684, 341] width 1 height 9
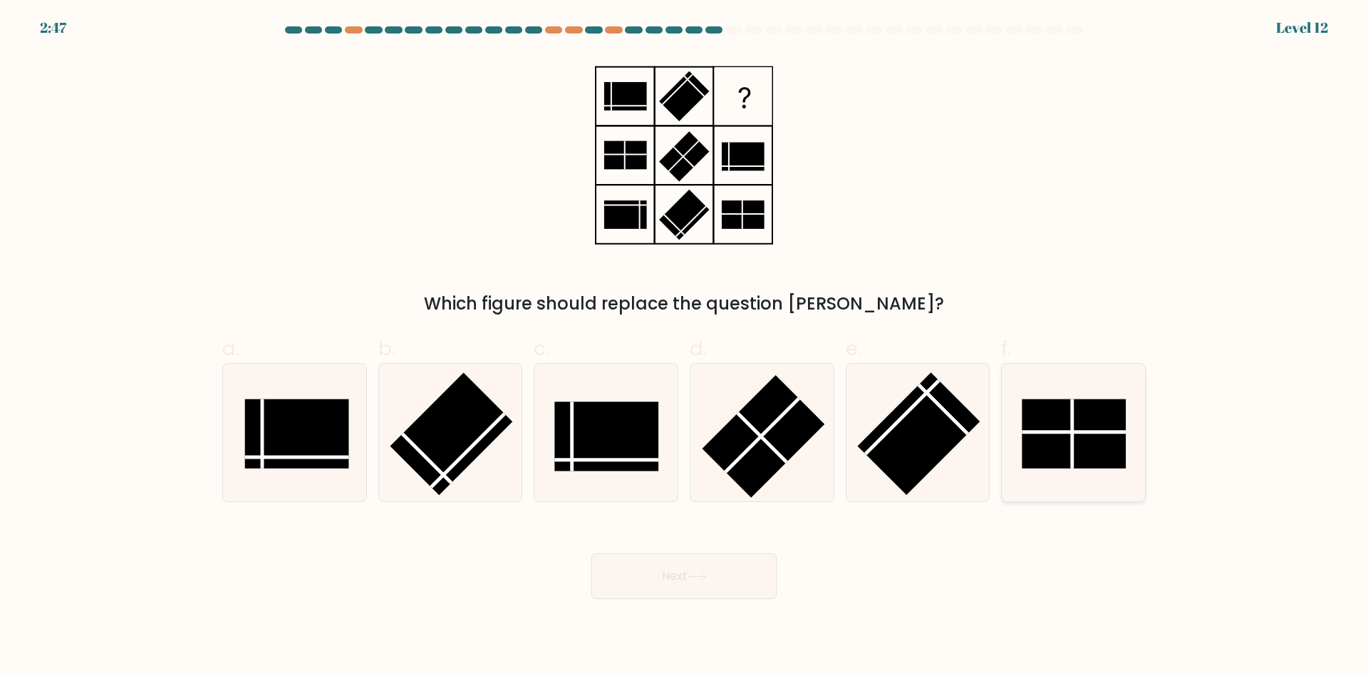
radio input "true"
click at [680, 584] on button "Next" at bounding box center [684, 576] width 185 height 46
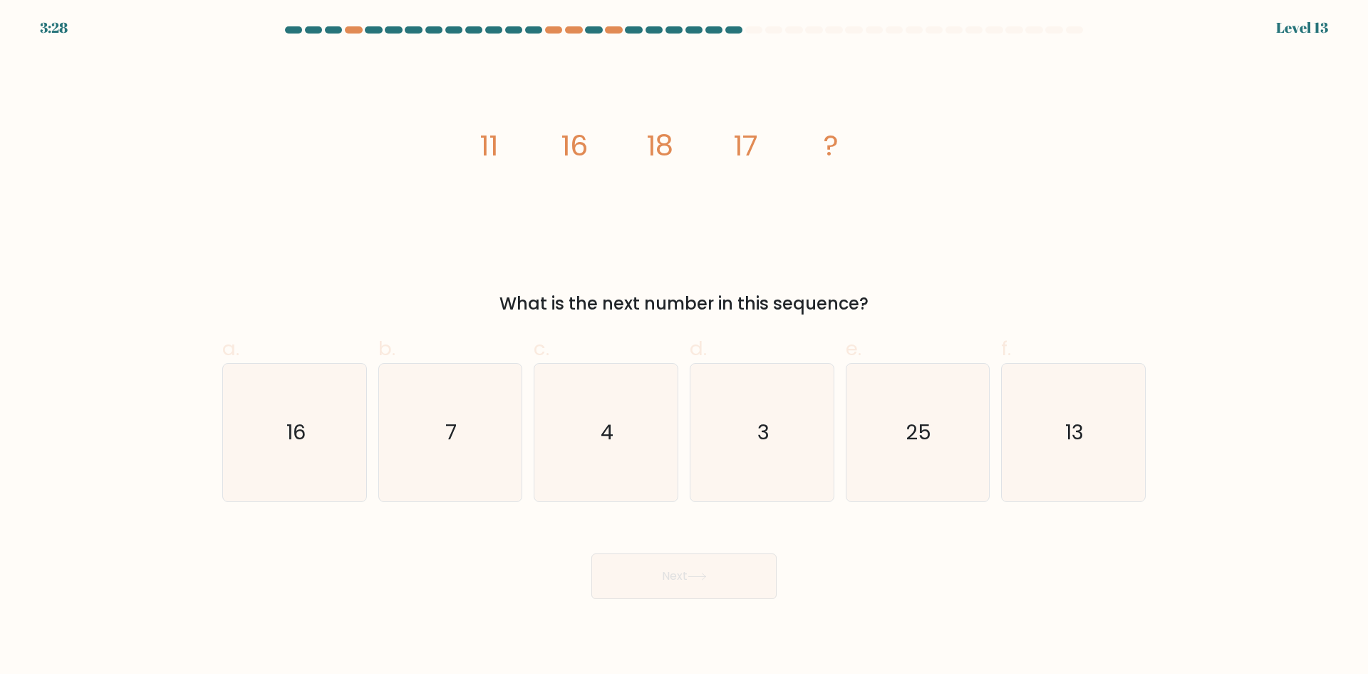
drag, startPoint x: 619, startPoint y: 296, endPoint x: 915, endPoint y: 298, distance: 296.5
click at [915, 298] on div "What is the next number in this sequence?" at bounding box center [684, 304] width 907 height 26
click at [964, 266] on div "image/svg+xml 11 16 18 17 ? What is the next number in this sequence?" at bounding box center [684, 185] width 941 height 262
drag, startPoint x: 378, startPoint y: 185, endPoint x: 391, endPoint y: 170, distance: 20.2
click at [376, 185] on div "image/svg+xml 11 16 18 17 ? What is the next number in this sequence?" at bounding box center [684, 185] width 941 height 262
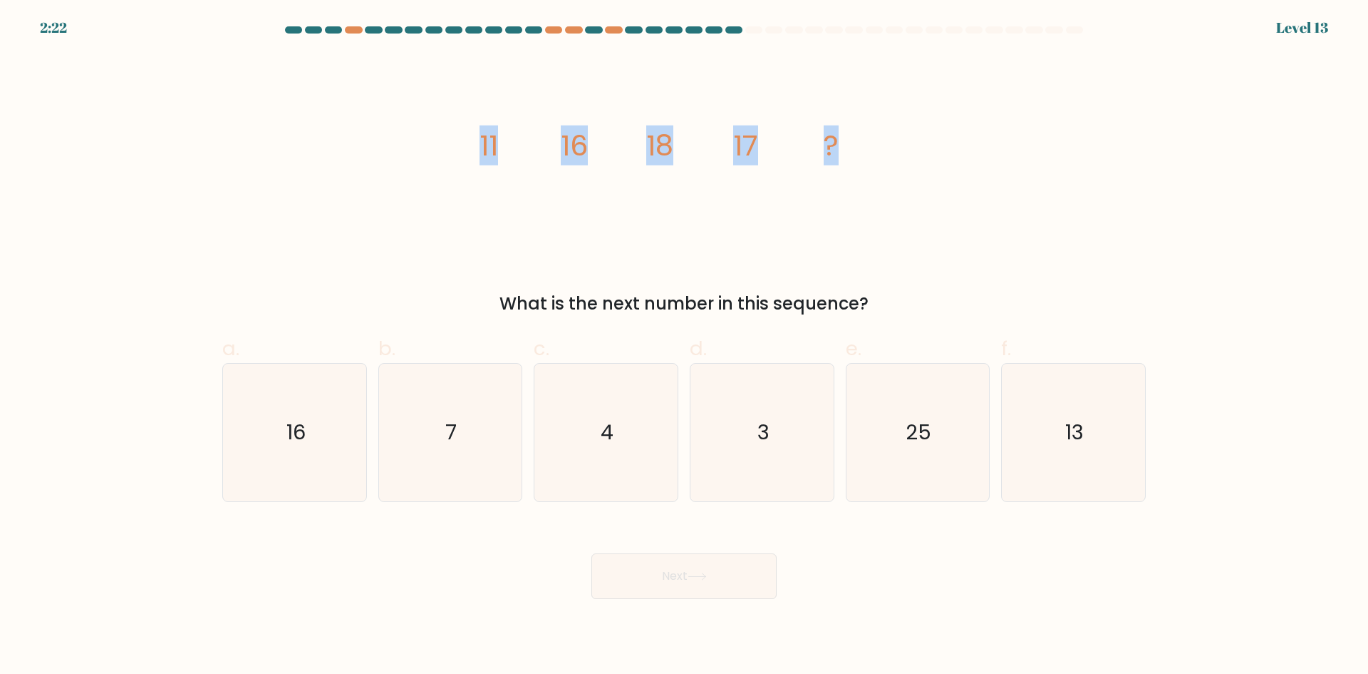
drag, startPoint x: 477, startPoint y: 138, endPoint x: 890, endPoint y: 176, distance: 415.2
click at [890, 176] on icon "image/svg+xml 11 16 18 17 ?" at bounding box center [684, 155] width 428 height 202
click at [496, 192] on icon "image/svg+xml 11 16 18 17 ?" at bounding box center [684, 155] width 428 height 202
click at [1093, 450] on icon "13" at bounding box center [1074, 432] width 138 height 138
click at [685, 346] on input "f. 13" at bounding box center [684, 341] width 1 height 9
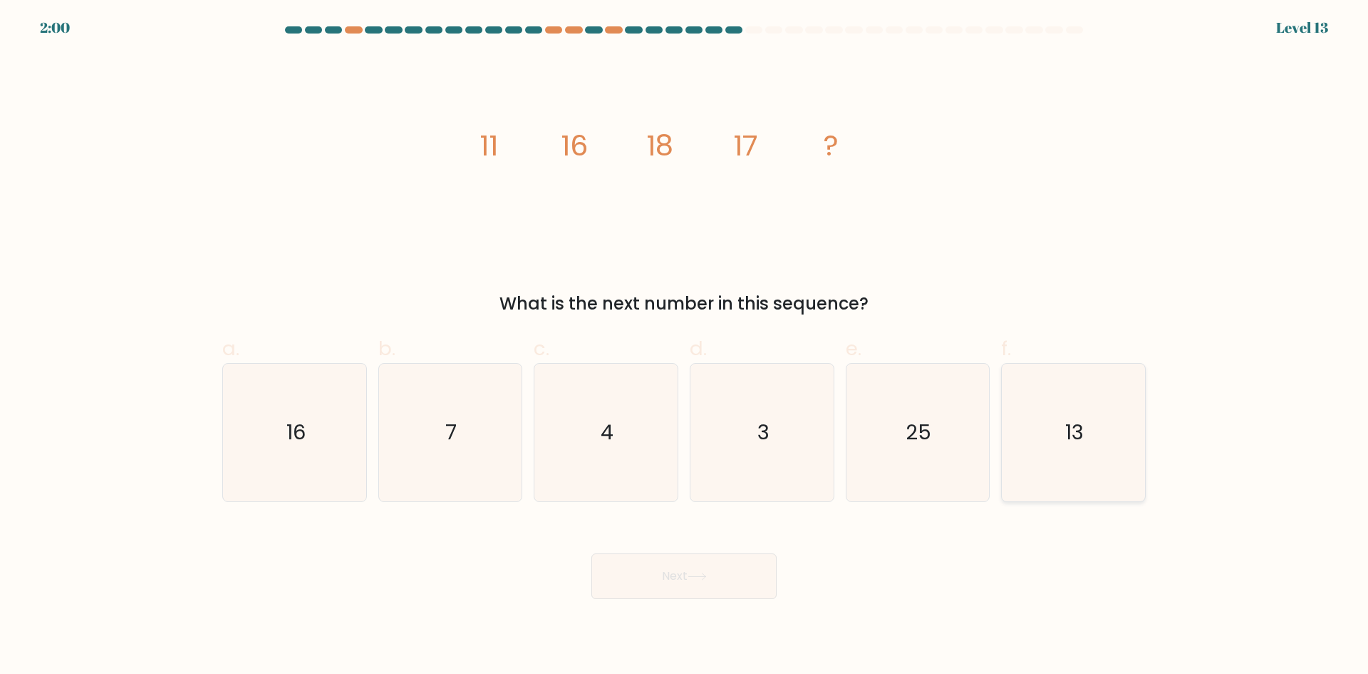
radio input "true"
click at [644, 591] on button "Next" at bounding box center [684, 576] width 185 height 46
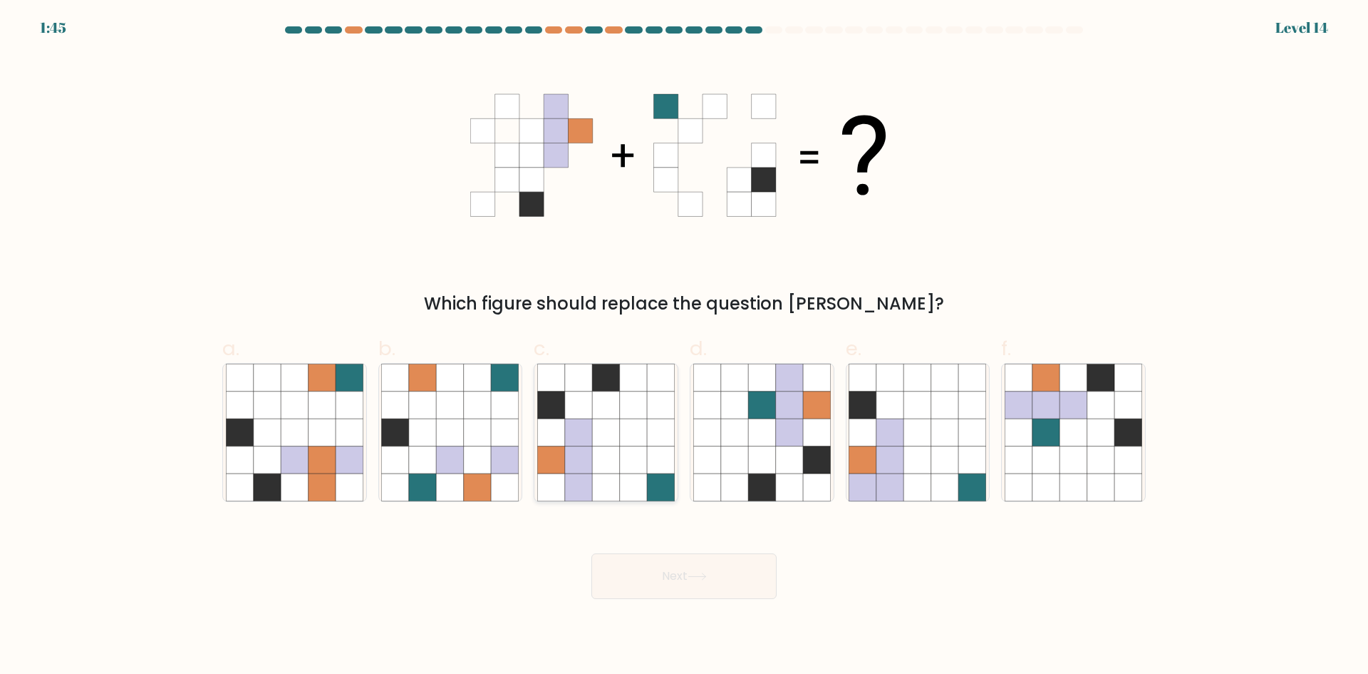
click at [646, 475] on icon at bounding box center [633, 486] width 27 height 27
click at [684, 346] on input "c." at bounding box center [684, 341] width 1 height 9
radio input "true"
click at [706, 574] on icon at bounding box center [697, 576] width 19 height 8
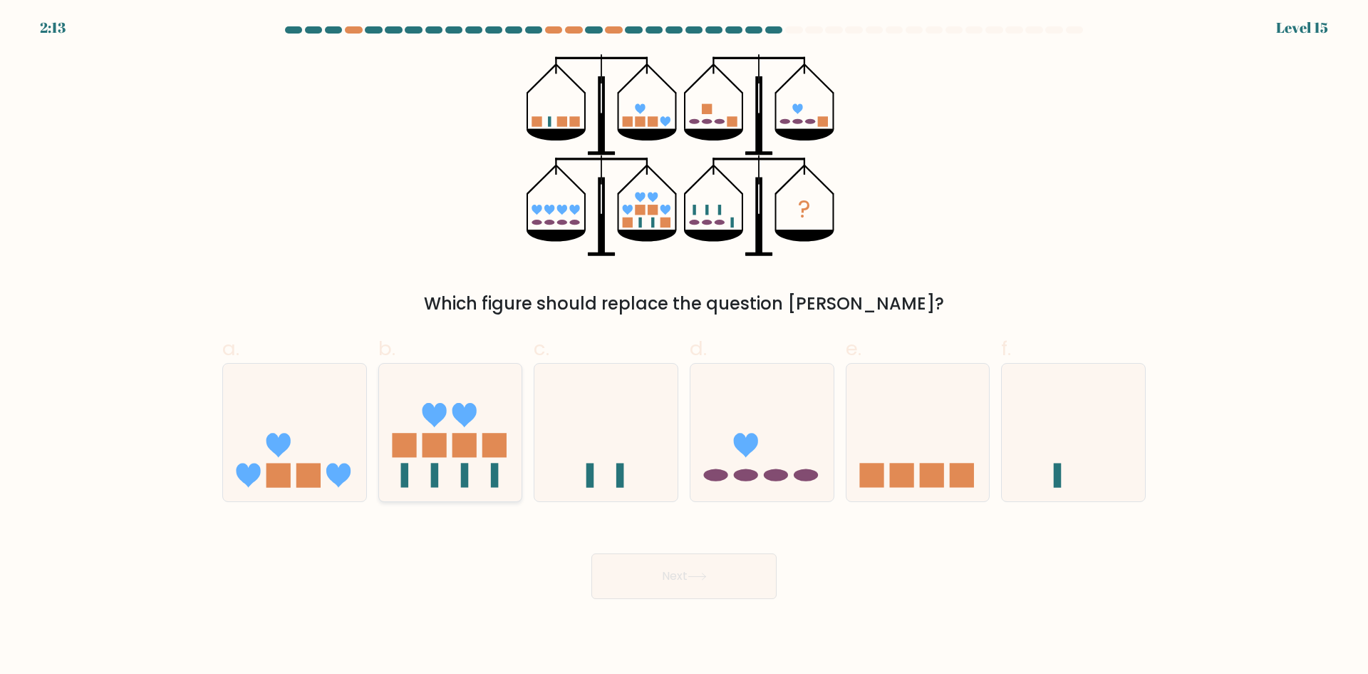
click at [443, 457] on rect at bounding box center [434, 445] width 24 height 24
click at [684, 346] on input "b." at bounding box center [684, 341] width 1 height 9
radio input "true"
click at [669, 579] on button "Next" at bounding box center [684, 576] width 185 height 46
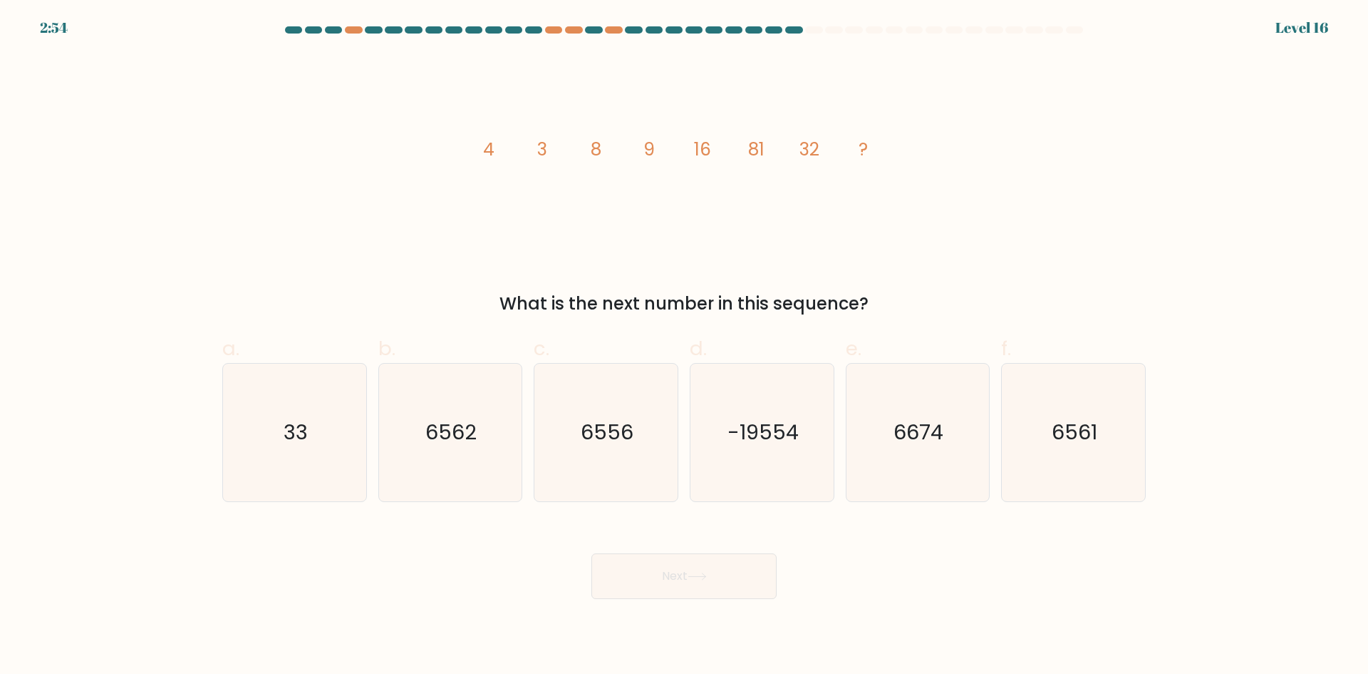
drag, startPoint x: 502, startPoint y: 304, endPoint x: 954, endPoint y: 267, distance: 453.4
click at [886, 296] on div "What is the next number in this sequence?" at bounding box center [684, 304] width 907 height 26
click at [971, 262] on div "image/svg+xml 4 3 8 9 16 81 32 ? What is the next number in this sequence?" at bounding box center [684, 185] width 941 height 262
click at [1082, 445] on text "6561" at bounding box center [1076, 432] width 46 height 29
click at [685, 346] on input "f. 6561" at bounding box center [684, 341] width 1 height 9
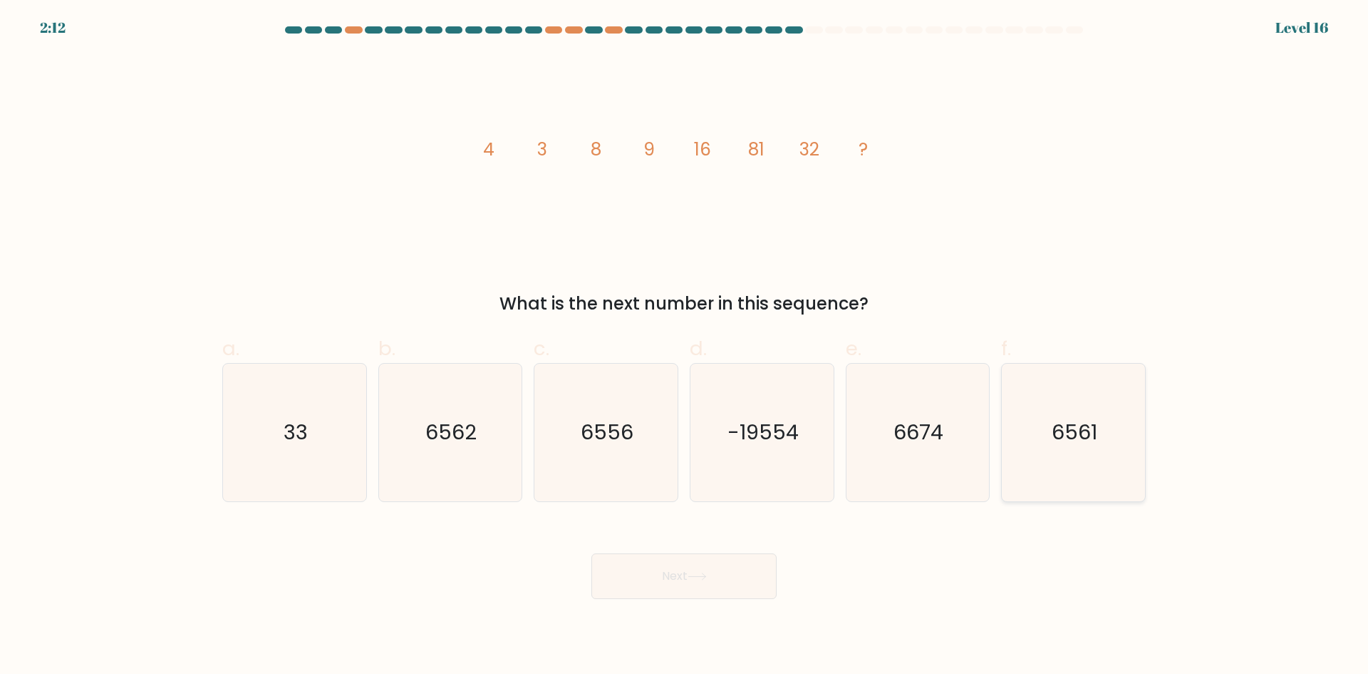
radio input "true"
click at [664, 574] on button "Next" at bounding box center [684, 576] width 185 height 46
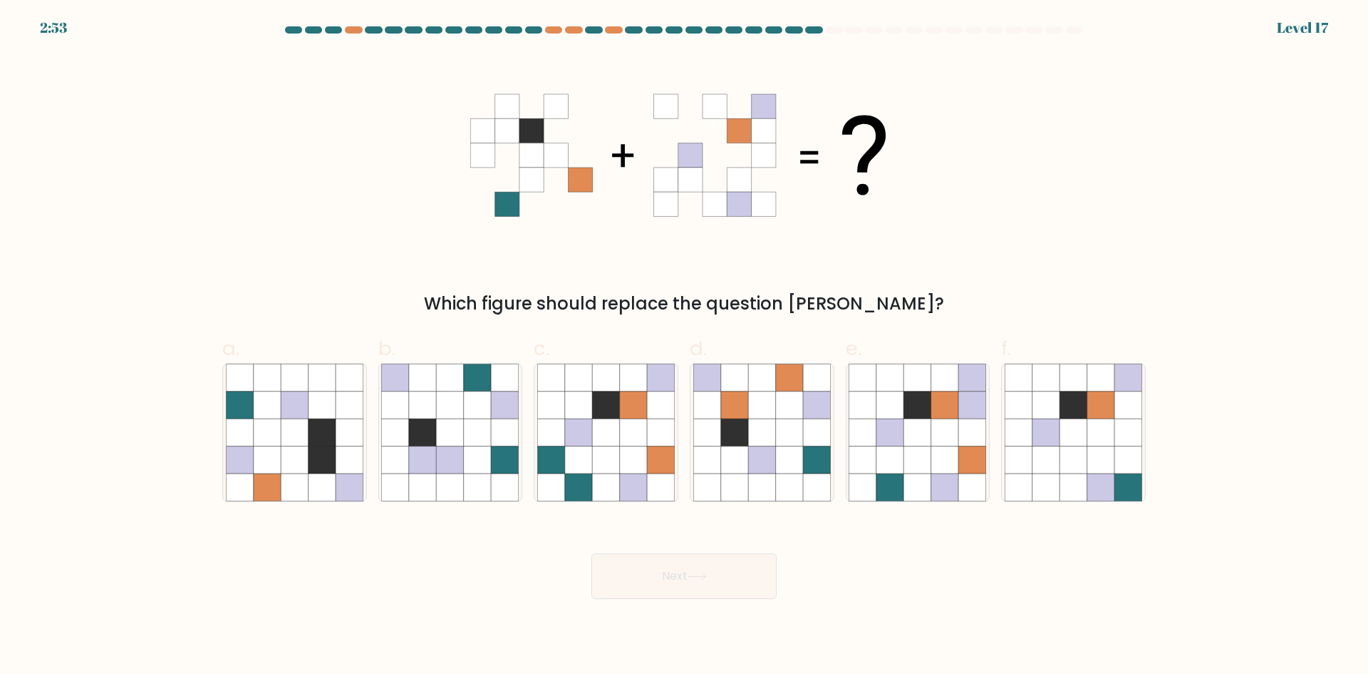
click at [455, 244] on div "Which figure should replace the question mark?" at bounding box center [684, 185] width 941 height 262
click at [746, 418] on icon at bounding box center [734, 404] width 27 height 27
click at [685, 346] on input "d." at bounding box center [684, 341] width 1 height 9
radio input "true"
click at [694, 574] on icon at bounding box center [697, 576] width 19 height 8
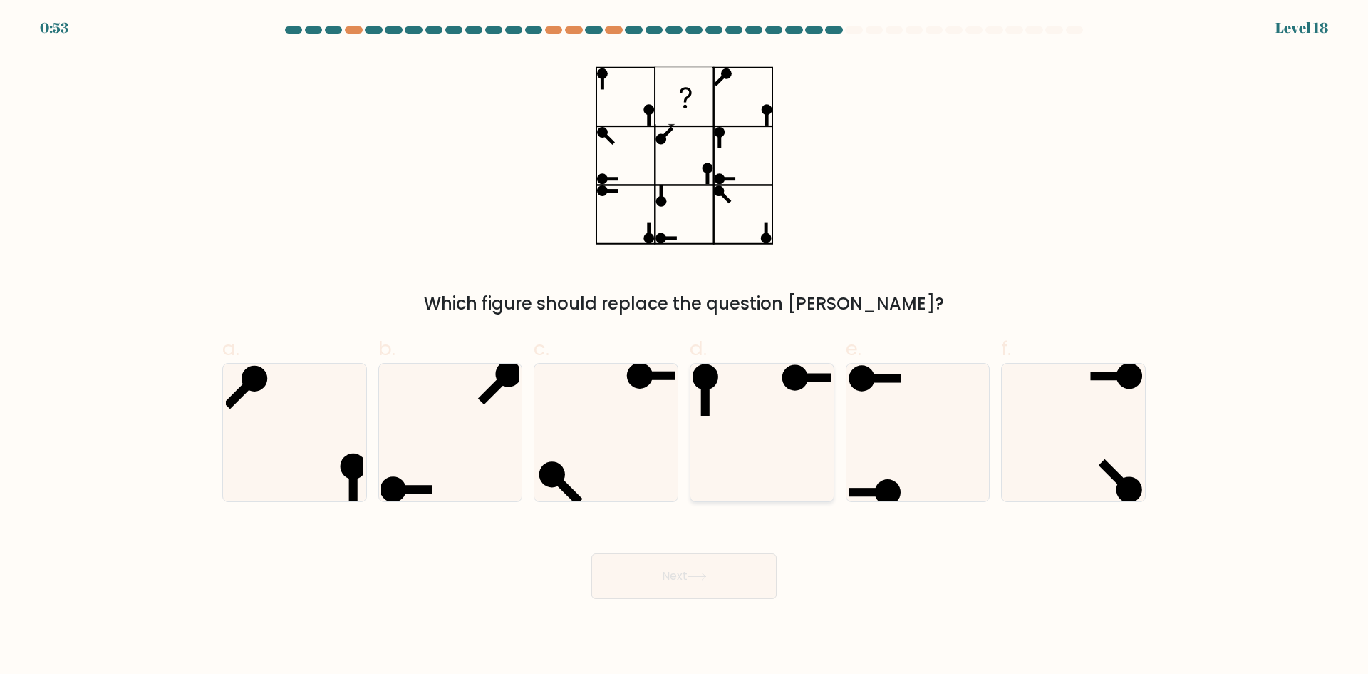
click at [742, 446] on icon at bounding box center [762, 432] width 138 height 138
click at [685, 346] on input "d." at bounding box center [684, 341] width 1 height 9
radio input "true"
click at [699, 568] on button "Next" at bounding box center [684, 576] width 185 height 46
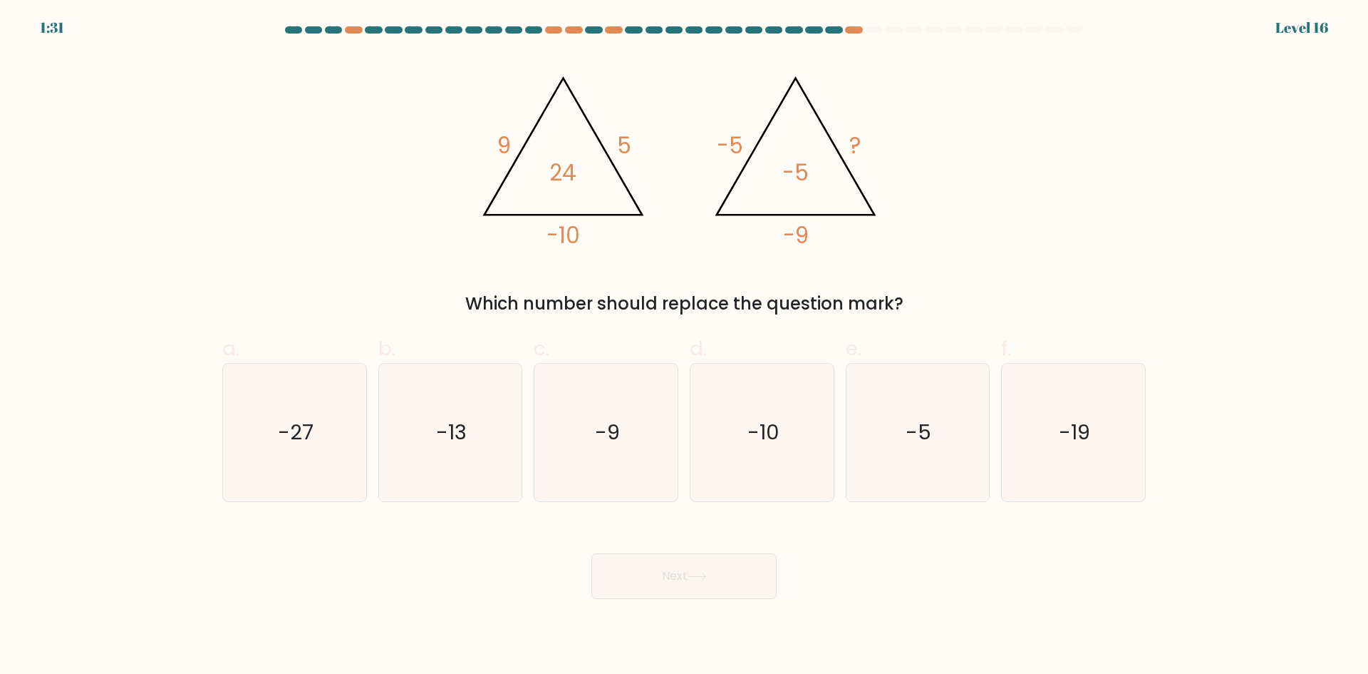
drag, startPoint x: 463, startPoint y: 292, endPoint x: 994, endPoint y: 296, distance: 531.7
click at [994, 296] on div "Which number should replace the question mark?" at bounding box center [684, 304] width 907 height 26
click at [1004, 289] on div "@import url('https://fonts.googleapis.com/css?family=Abril+Fatface:400,100,100i…" at bounding box center [684, 185] width 941 height 262
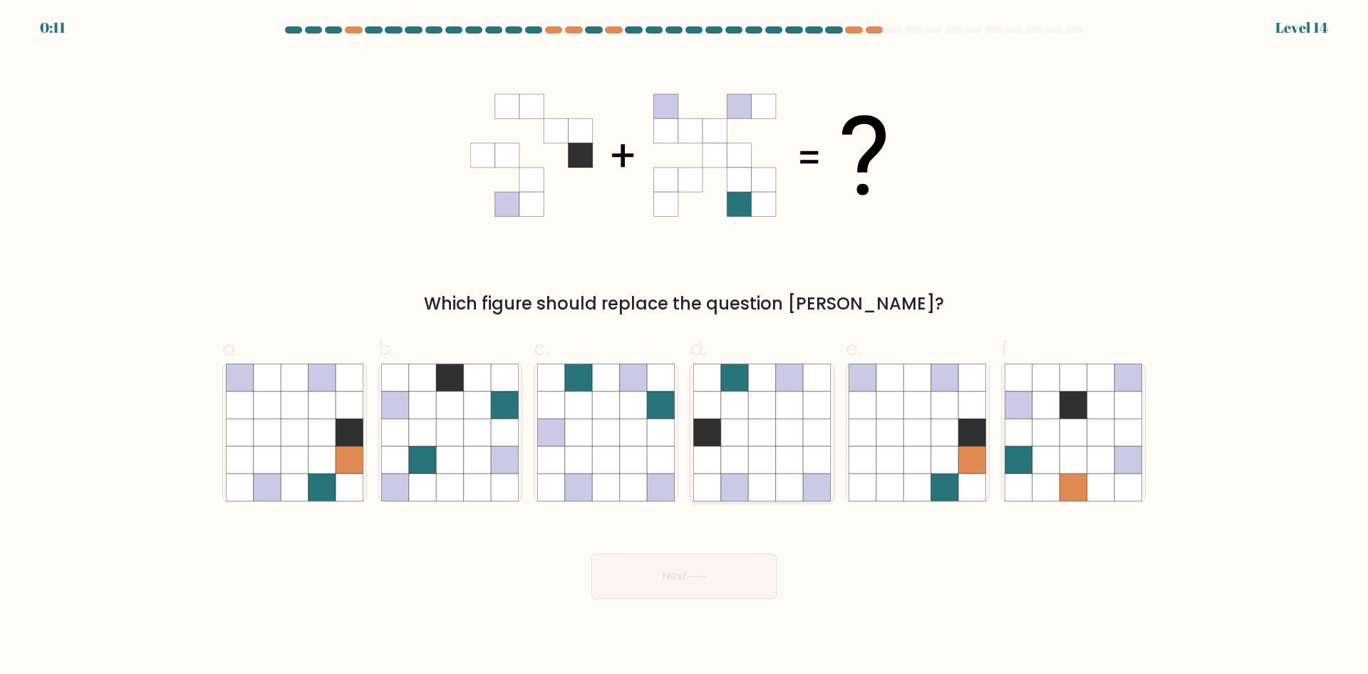
click at [773, 482] on icon at bounding box center [761, 486] width 27 height 27
click at [685, 346] on input "d." at bounding box center [684, 341] width 1 height 9
radio input "true"
click at [707, 568] on button "Next" at bounding box center [684, 576] width 185 height 46
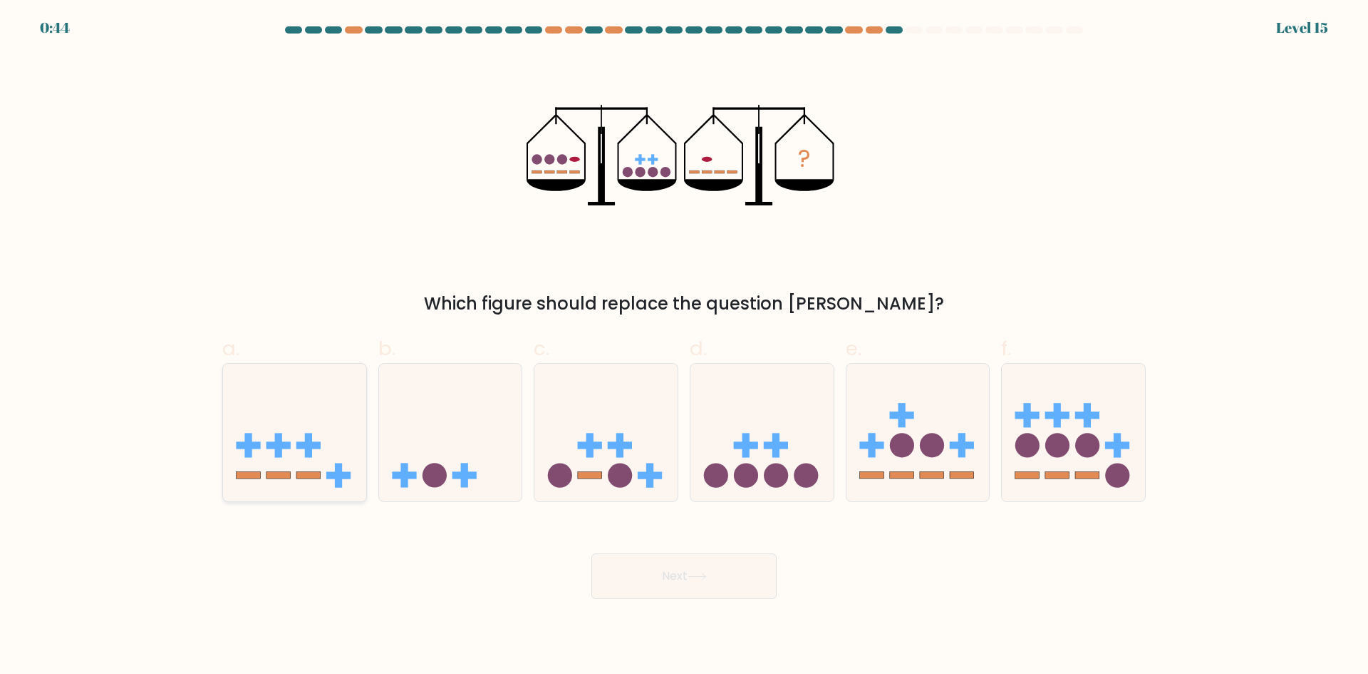
click at [275, 448] on rect at bounding box center [279, 445] width 24 height 7
click at [684, 346] on input "a." at bounding box center [684, 341] width 1 height 9
radio input "true"
click at [679, 584] on button "Next" at bounding box center [684, 576] width 185 height 46
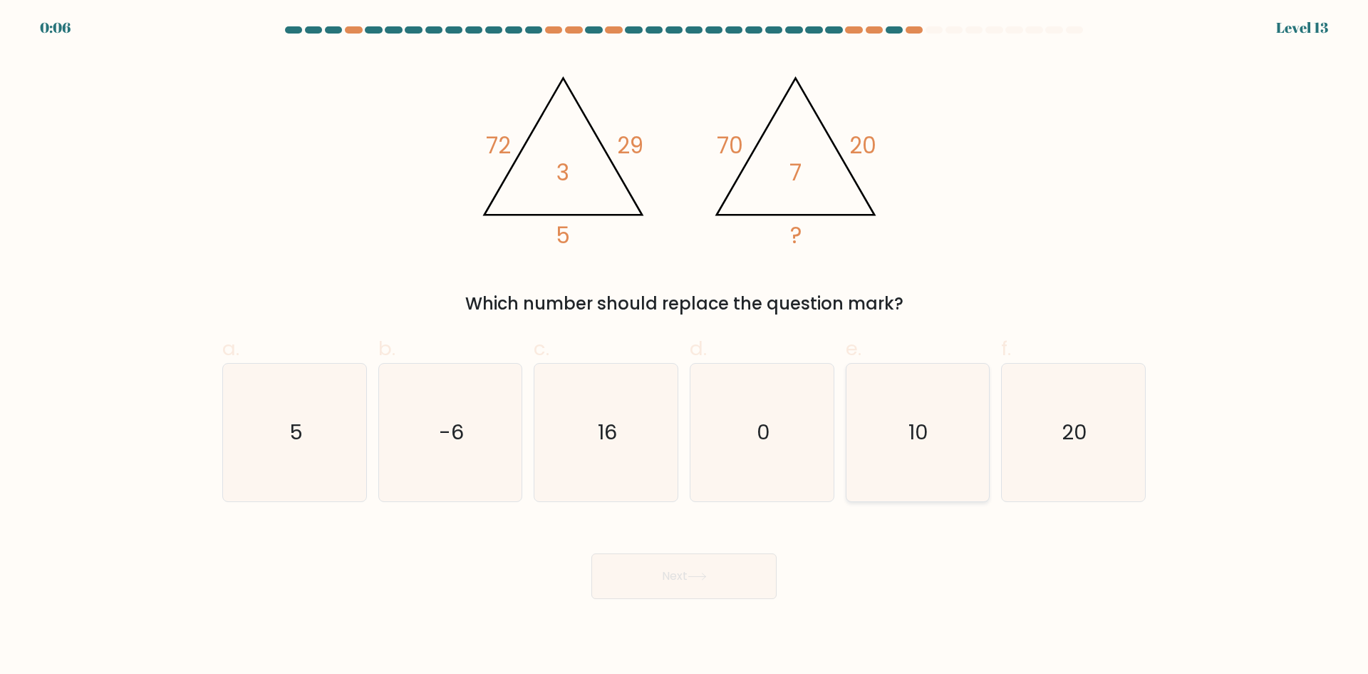
click at [906, 440] on icon "10" at bounding box center [918, 432] width 138 height 138
click at [685, 346] on input "e. 10" at bounding box center [684, 341] width 1 height 9
radio input "true"
click at [708, 583] on button "Next" at bounding box center [684, 576] width 185 height 46
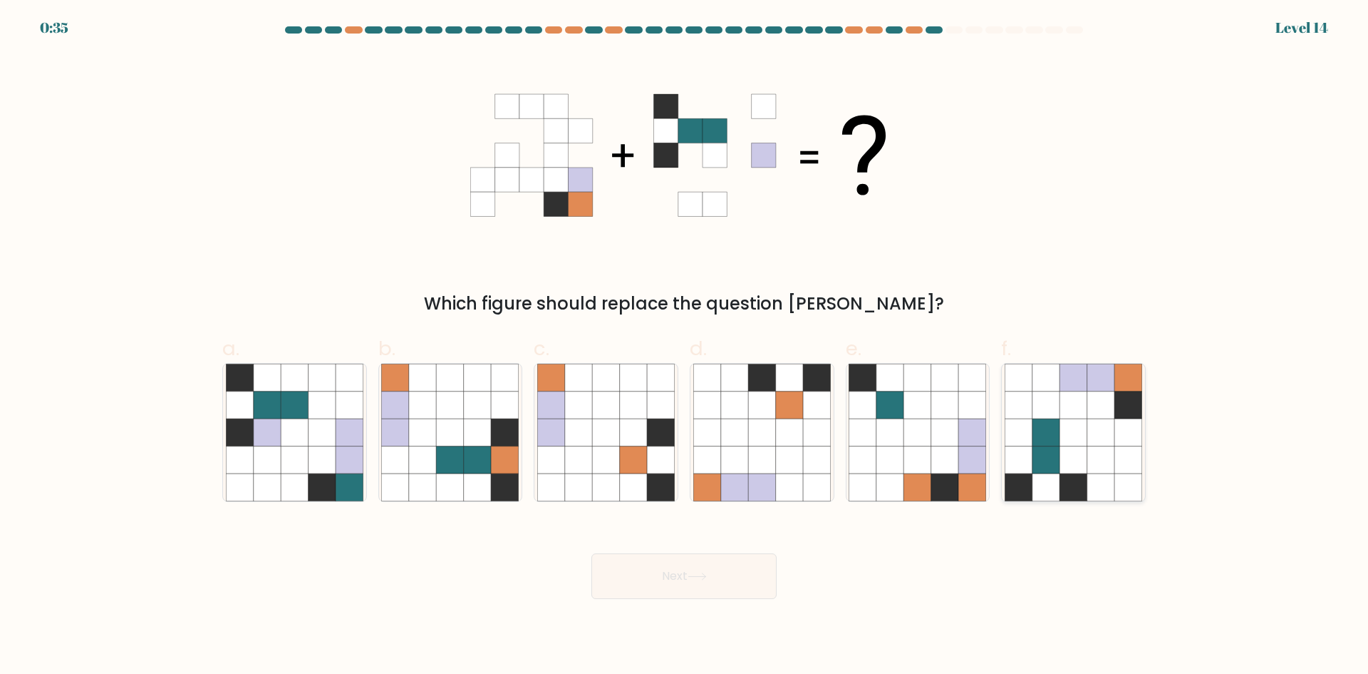
click at [1080, 470] on icon at bounding box center [1073, 459] width 27 height 27
click at [685, 346] on input "f." at bounding box center [684, 341] width 1 height 9
radio input "true"
click at [748, 585] on button "Next" at bounding box center [684, 576] width 185 height 46
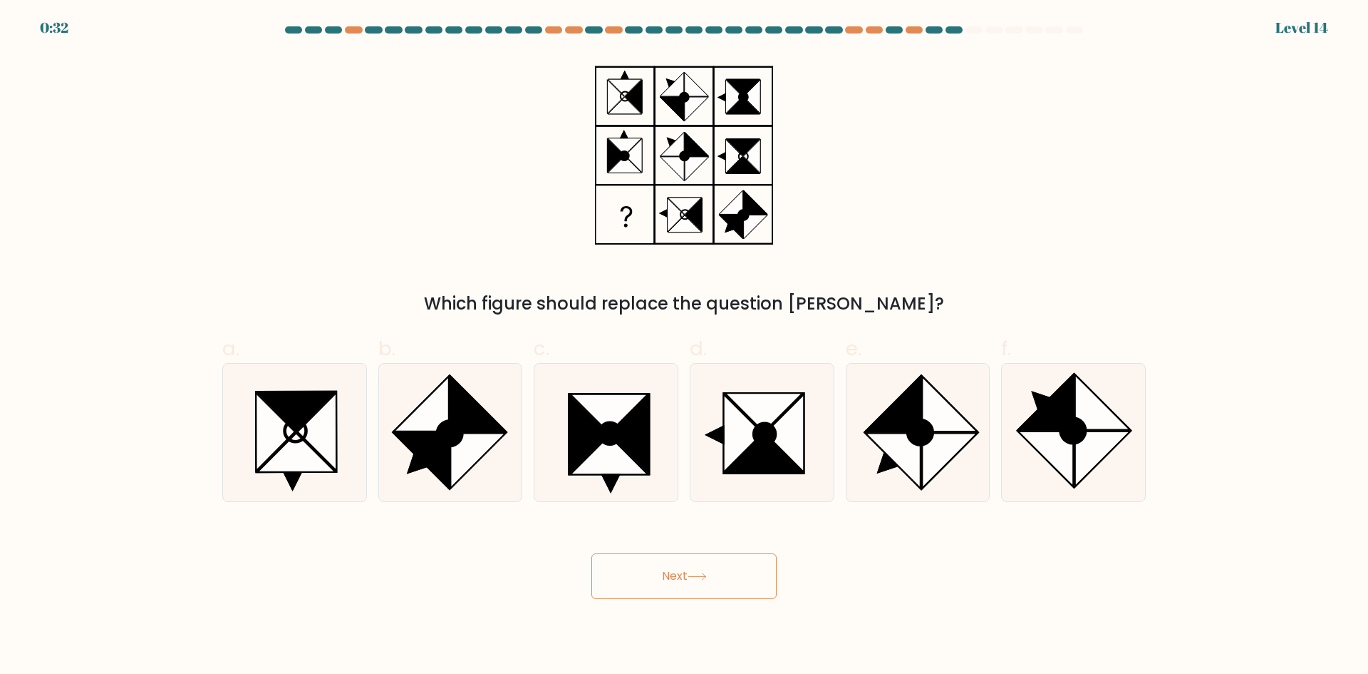
click at [724, 584] on button "Next" at bounding box center [684, 576] width 185 height 46
drag, startPoint x: 916, startPoint y: 464, endPoint x: 1066, endPoint y: 461, distance: 149.7
click at [1066, 461] on div "a. b." at bounding box center [684, 412] width 935 height 180
click at [1066, 461] on icon at bounding box center [1045, 458] width 55 height 55
click at [685, 346] on input "f." at bounding box center [684, 341] width 1 height 9
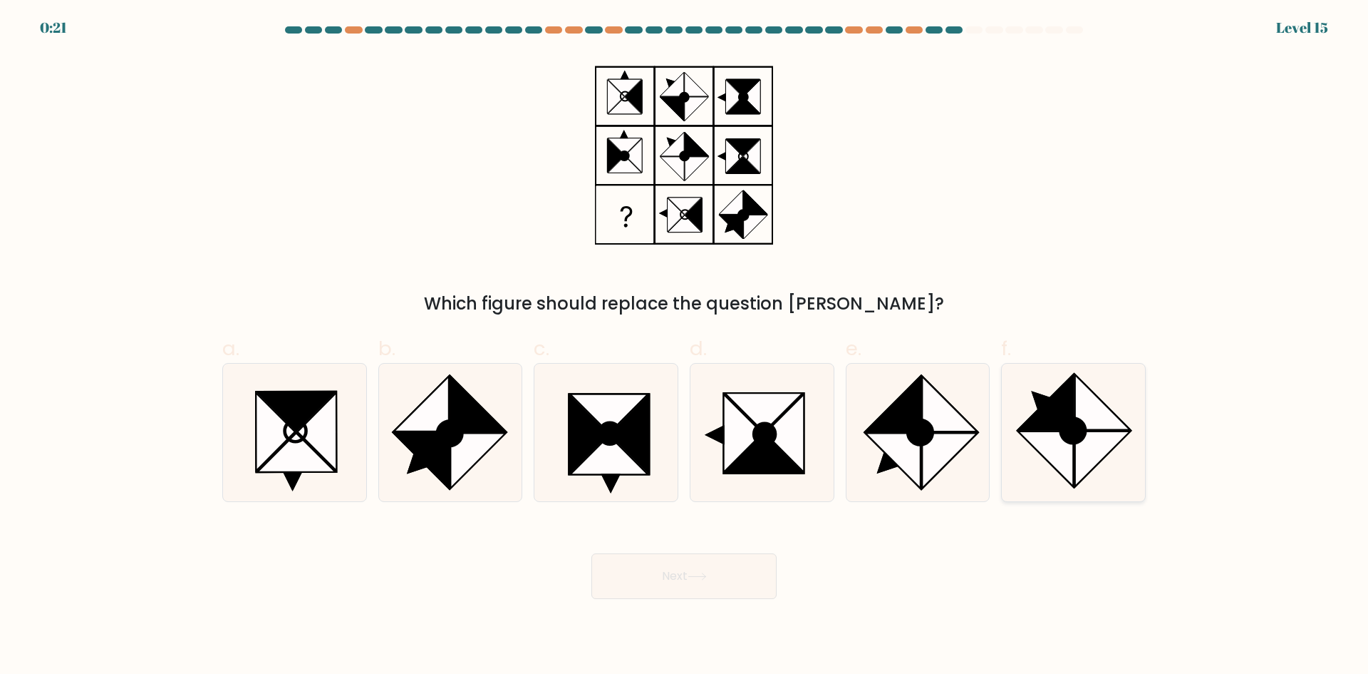
radio input "true"
click at [664, 587] on button "Next" at bounding box center [684, 576] width 185 height 46
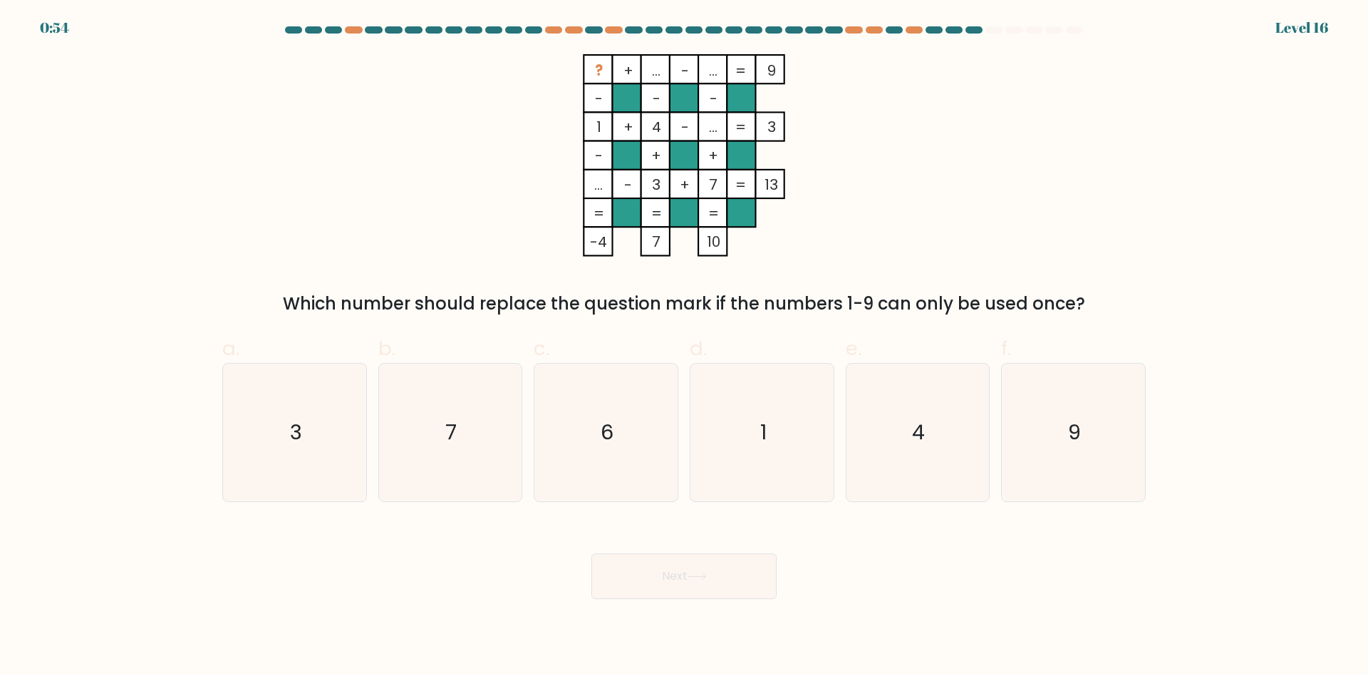
drag, startPoint x: 311, startPoint y: 299, endPoint x: 953, endPoint y: 247, distance: 644.3
click at [953, 247] on div "? + ... - ... 9 - - - 1 + 4 - ... 3 - + + ... - 3 + 7 = 13 = = = = -4 7 10 = Wh…" at bounding box center [684, 185] width 941 height 262
click at [960, 234] on div "? + ... - ... 9 - - - 1 + 4 - ... 3 - + + ... - 3 + 7 = 13 = = = = -4 7 10 = Wh…" at bounding box center [684, 185] width 941 height 262
click at [959, 234] on div "? + ... - ... 9 - - - 1 + 4 - ... 3 - + + ... - 3 + 7 = 13 = = = = -4 7 10 = Wh…" at bounding box center [684, 185] width 941 height 262
click at [285, 460] on icon "3" at bounding box center [295, 432] width 138 height 138
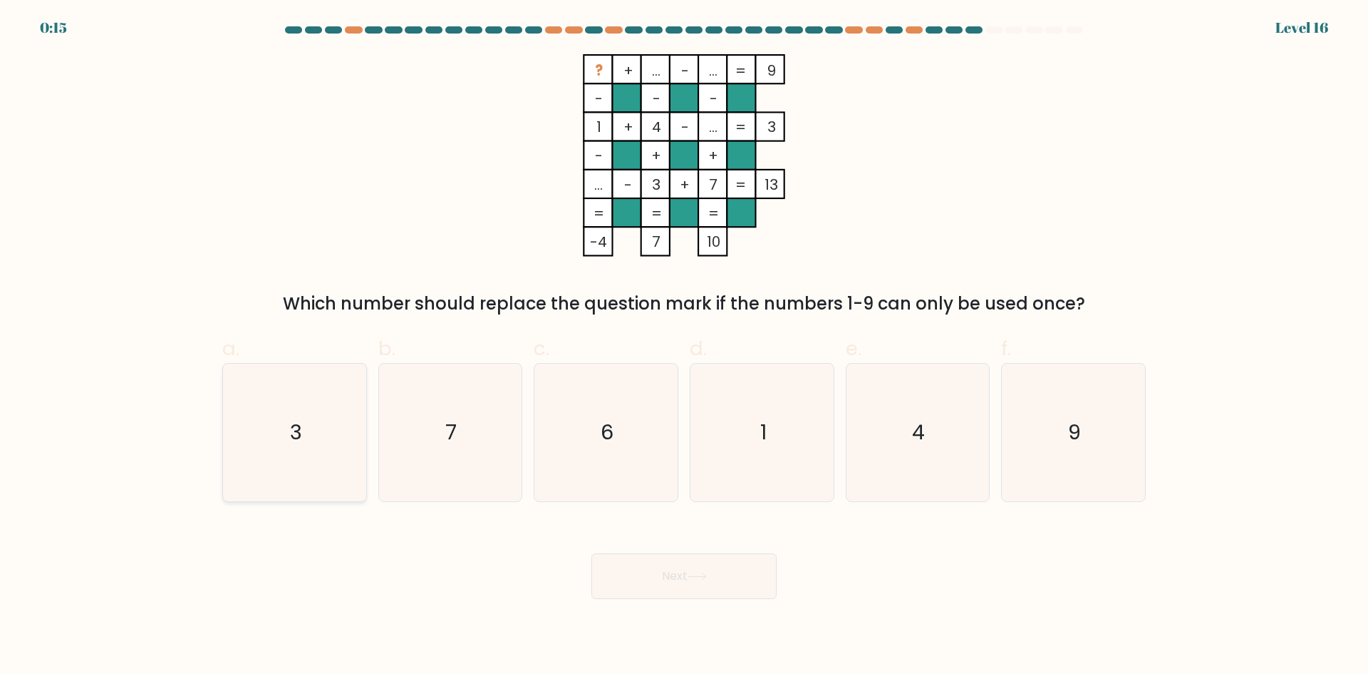
click at [684, 346] on input "a. 3" at bounding box center [684, 341] width 1 height 9
radio input "true"
click at [668, 577] on button "Next" at bounding box center [684, 576] width 185 height 46
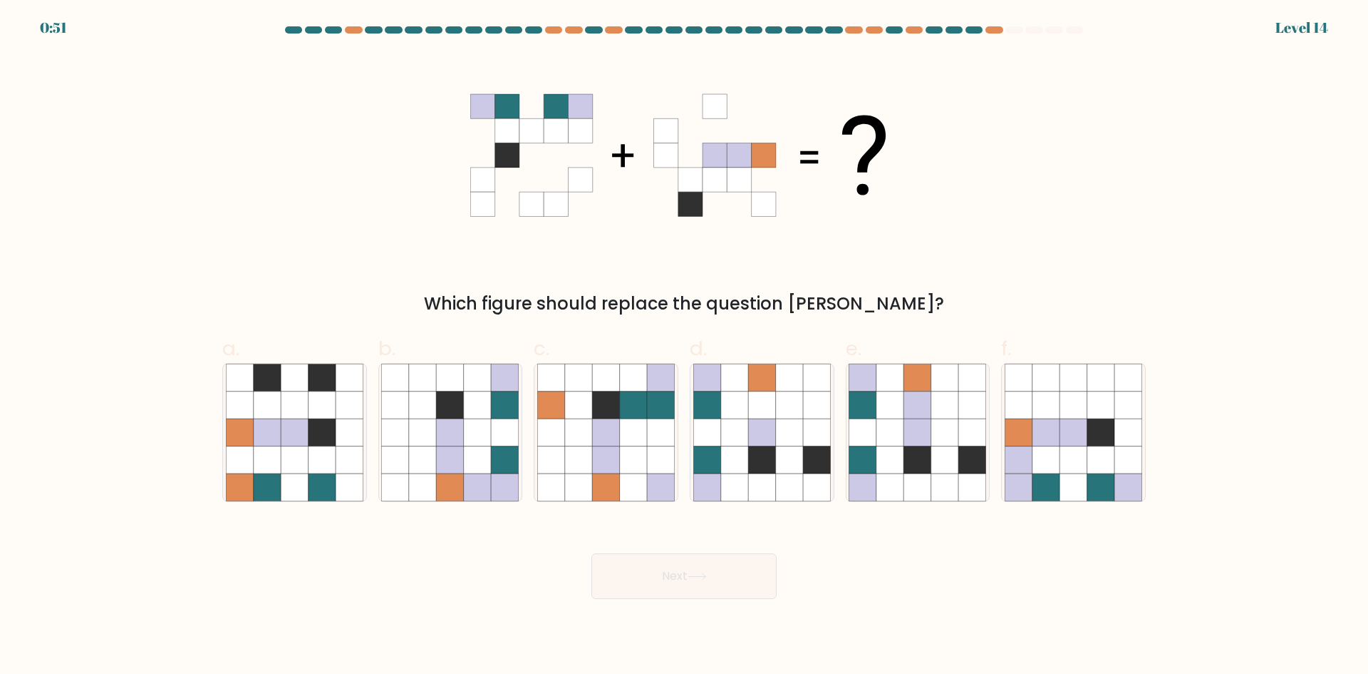
drag, startPoint x: 480, startPoint y: 304, endPoint x: 986, endPoint y: 278, distance: 506.7
click at [986, 278] on div "Which figure should replace the question mark?" at bounding box center [684, 185] width 941 height 262
click at [897, 485] on icon at bounding box center [890, 486] width 27 height 27
click at [685, 346] on input "e." at bounding box center [684, 341] width 1 height 9
radio input "true"
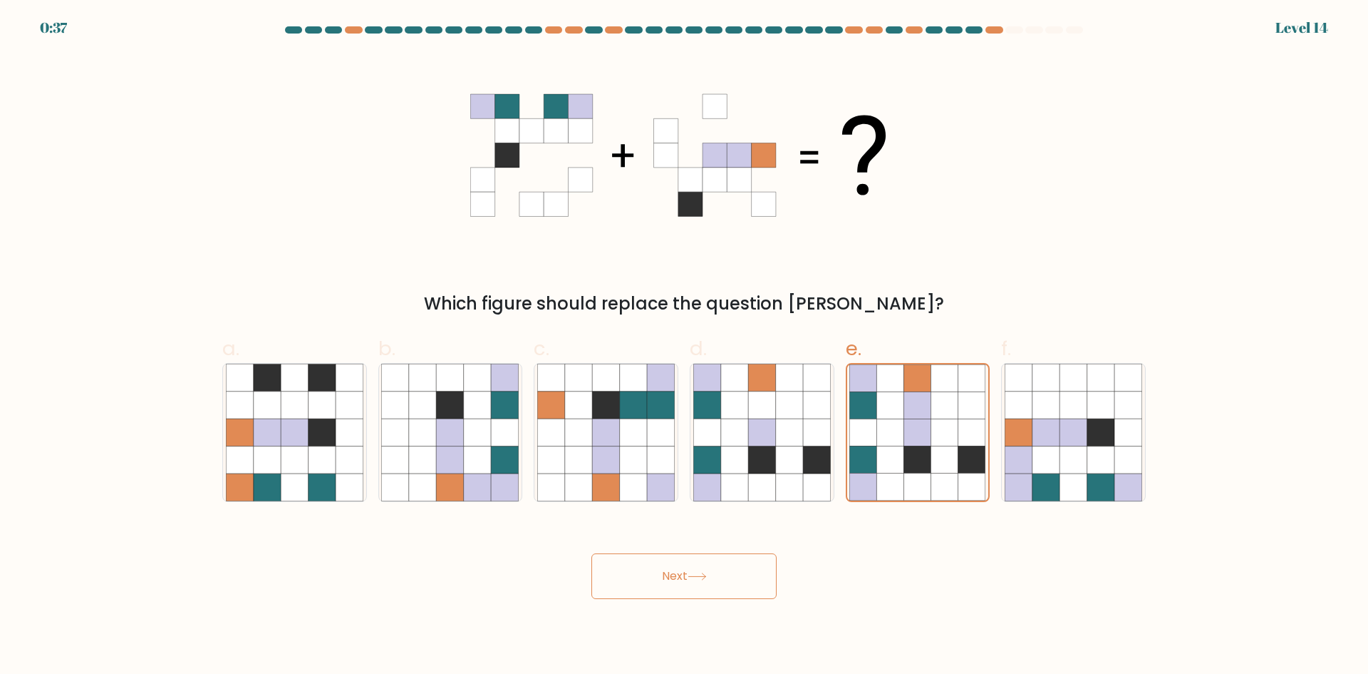
click at [692, 579] on icon at bounding box center [697, 576] width 19 height 8
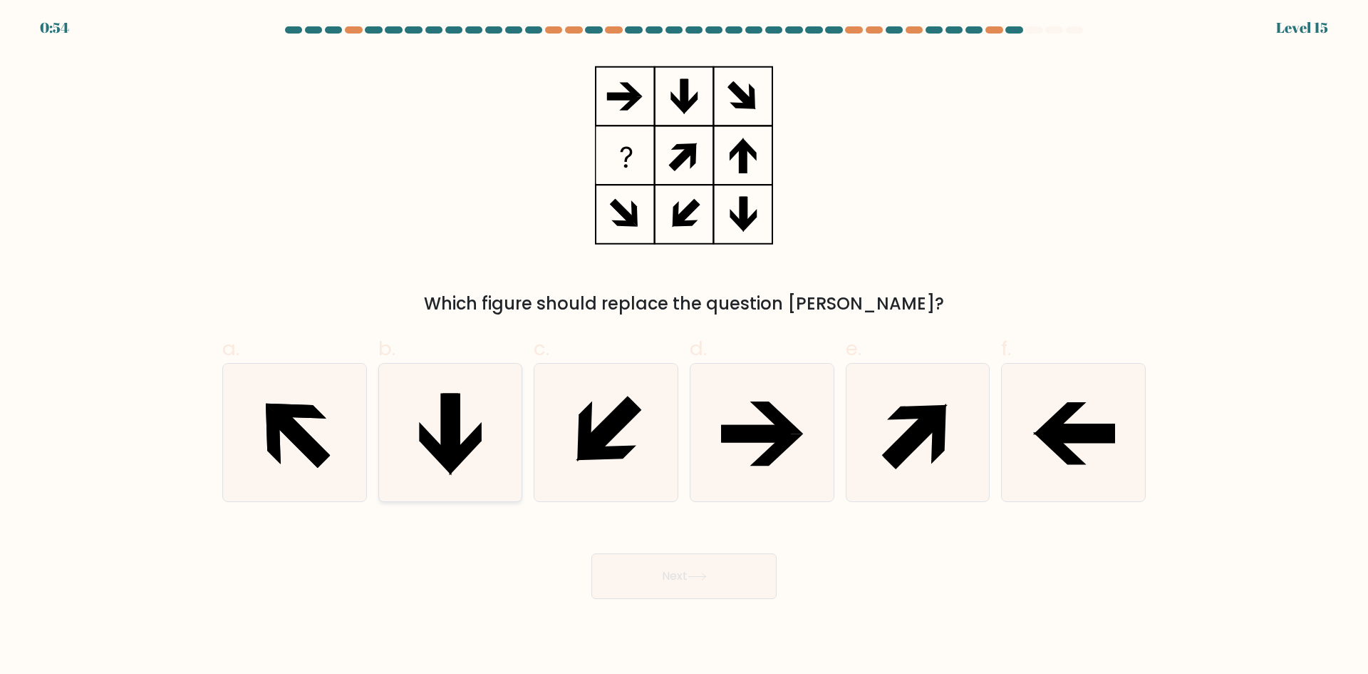
click at [443, 427] on icon at bounding box center [450, 427] width 18 height 69
click at [684, 346] on input "b." at bounding box center [684, 341] width 1 height 9
radio input "true"
click at [683, 547] on div "Next" at bounding box center [684, 559] width 941 height 80
click at [668, 574] on button "Next" at bounding box center [684, 576] width 185 height 46
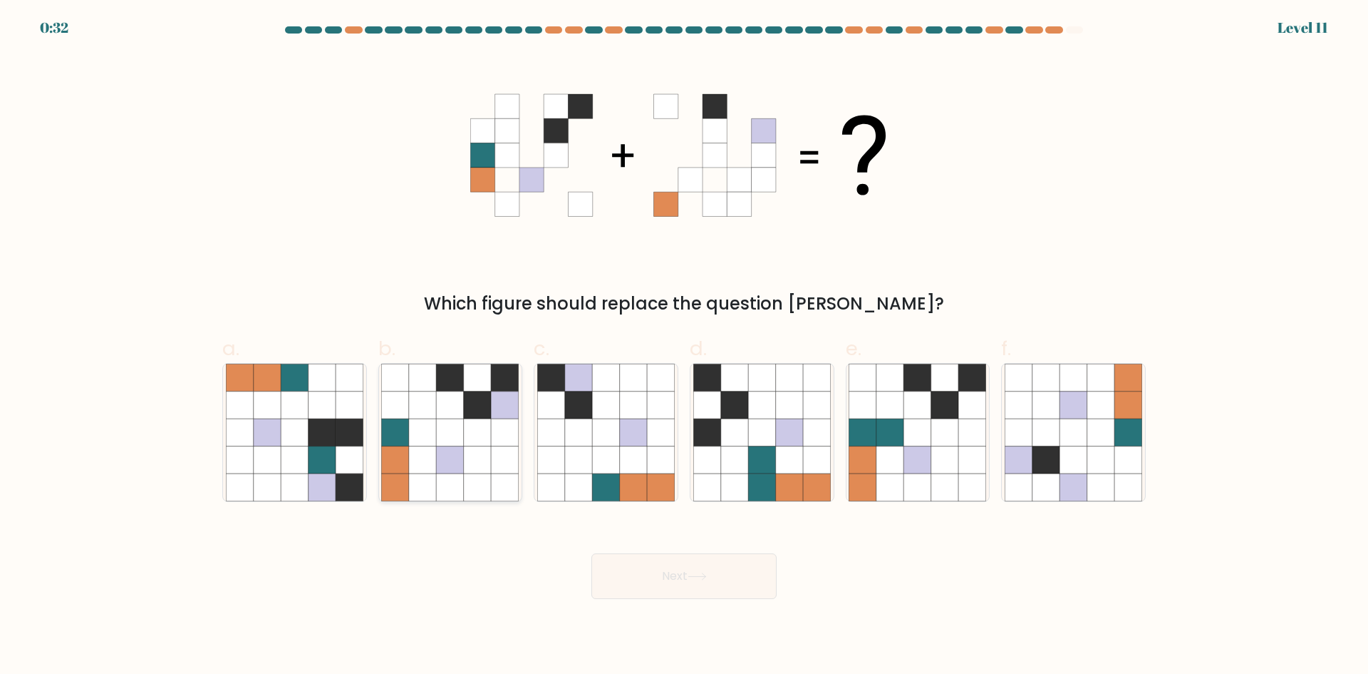
click at [451, 450] on icon at bounding box center [450, 459] width 27 height 27
click at [684, 346] on input "b." at bounding box center [684, 341] width 1 height 9
radio input "true"
click at [664, 576] on button "Next" at bounding box center [684, 576] width 185 height 46
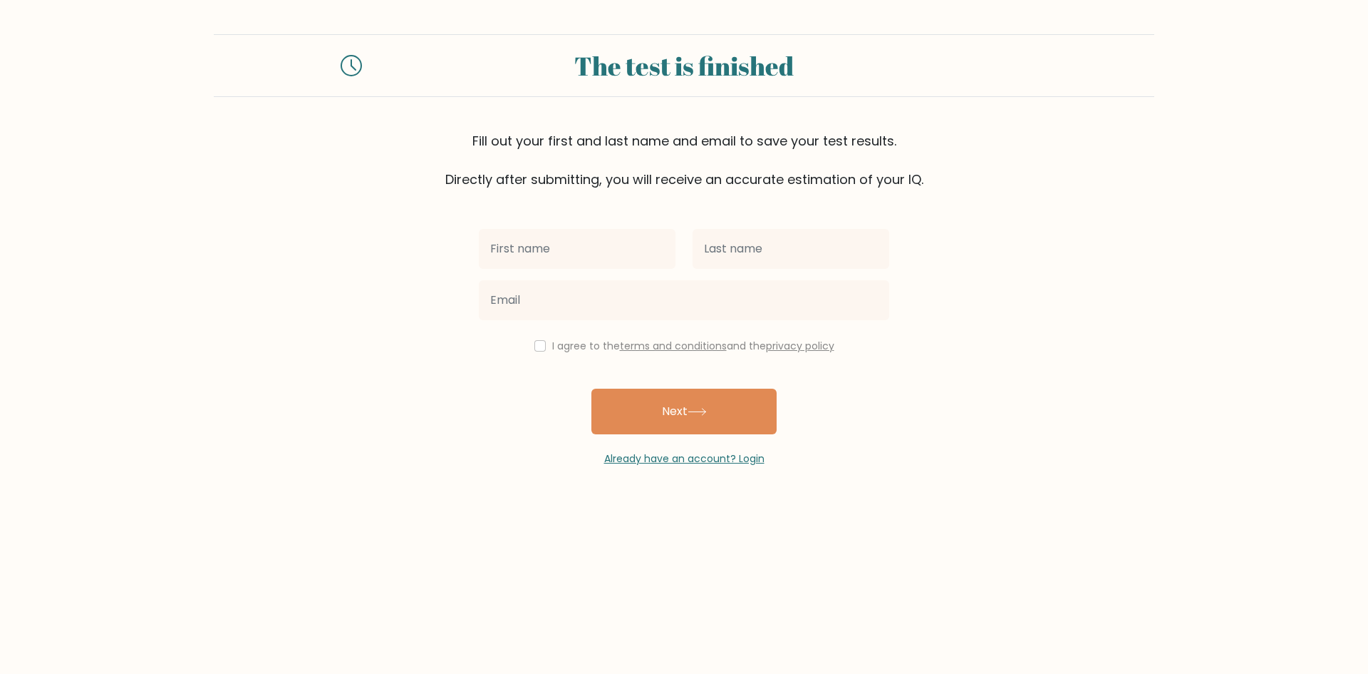
click at [542, 249] on input "text" at bounding box center [577, 249] width 197 height 40
type input "l"
type input "[PERSON_NAME] [PERSON_NAME]"
click at [774, 262] on input "text" at bounding box center [791, 249] width 197 height 40
type input "Decano"
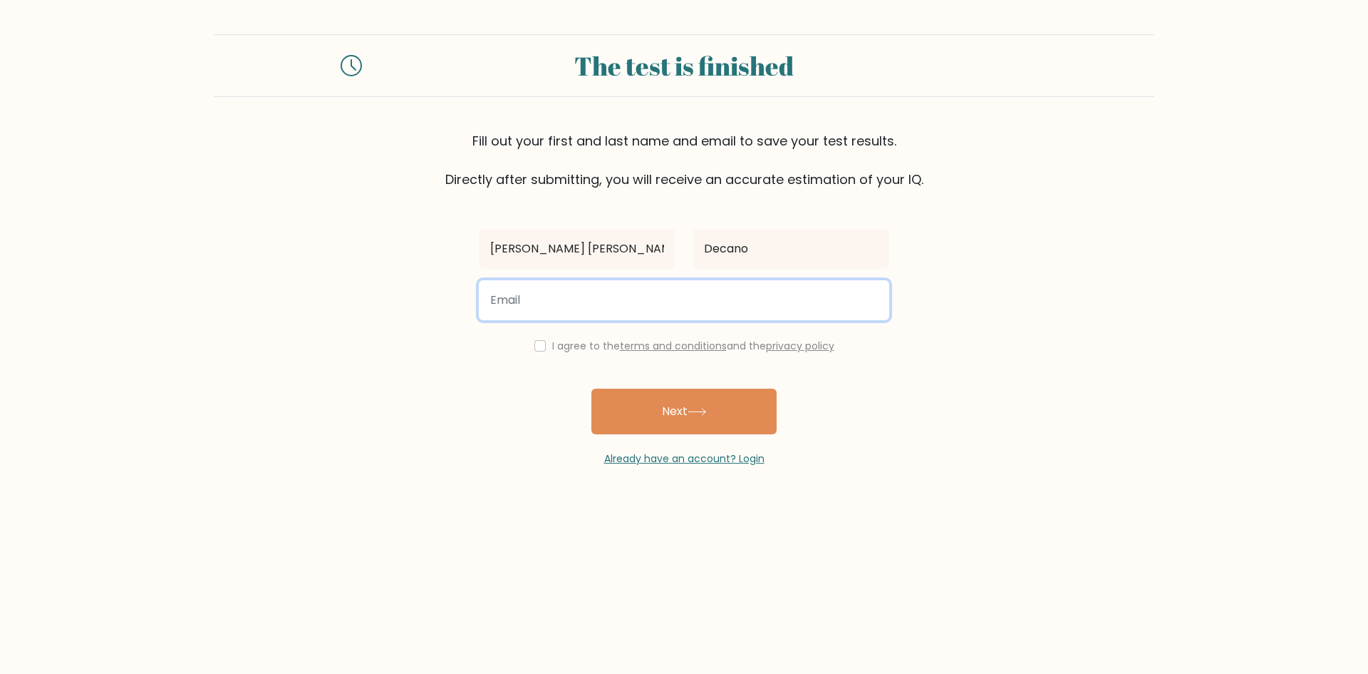
drag, startPoint x: 592, startPoint y: 304, endPoint x: 602, endPoint y: 299, distance: 10.9
click at [592, 304] on input "email" at bounding box center [684, 300] width 411 height 40
type input "lenidianedecano@gmail.com"
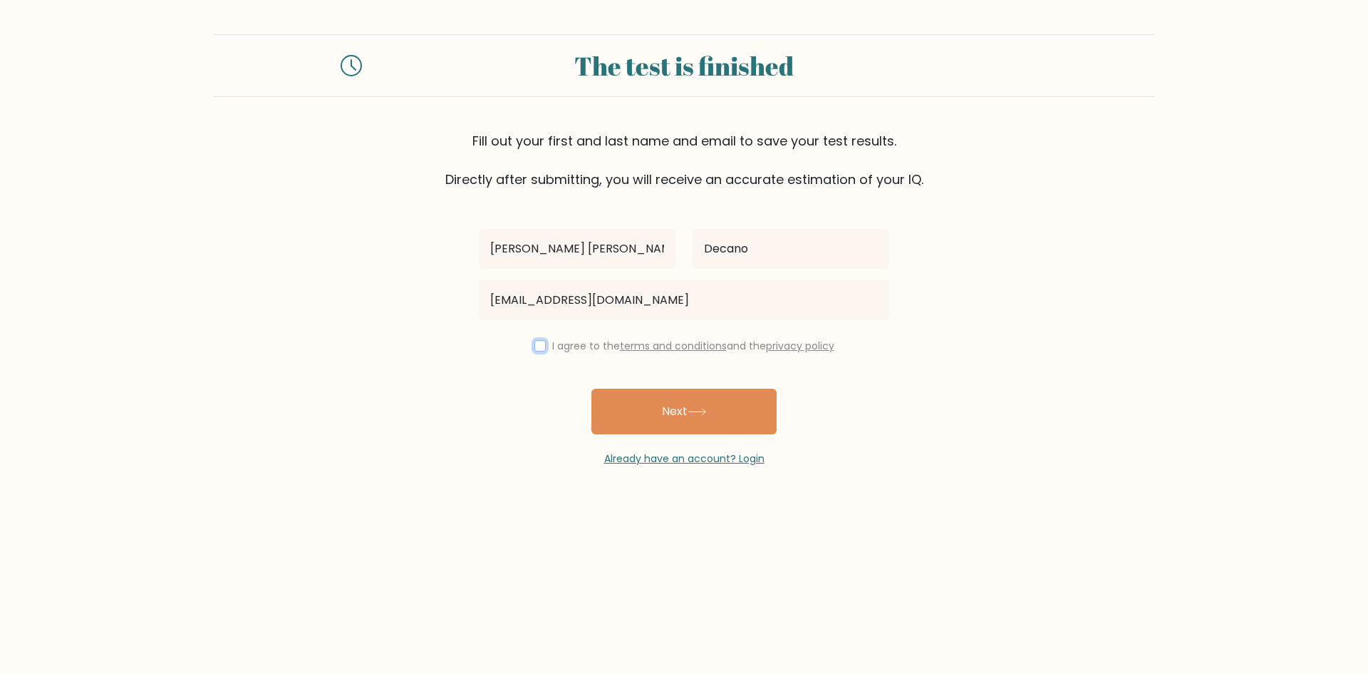
drag, startPoint x: 532, startPoint y: 343, endPoint x: 545, endPoint y: 366, distance: 26.8
click at [536, 343] on input "checkbox" at bounding box center [540, 345] width 11 height 11
checkbox input "true"
click at [662, 416] on button "Next" at bounding box center [684, 411] width 185 height 46
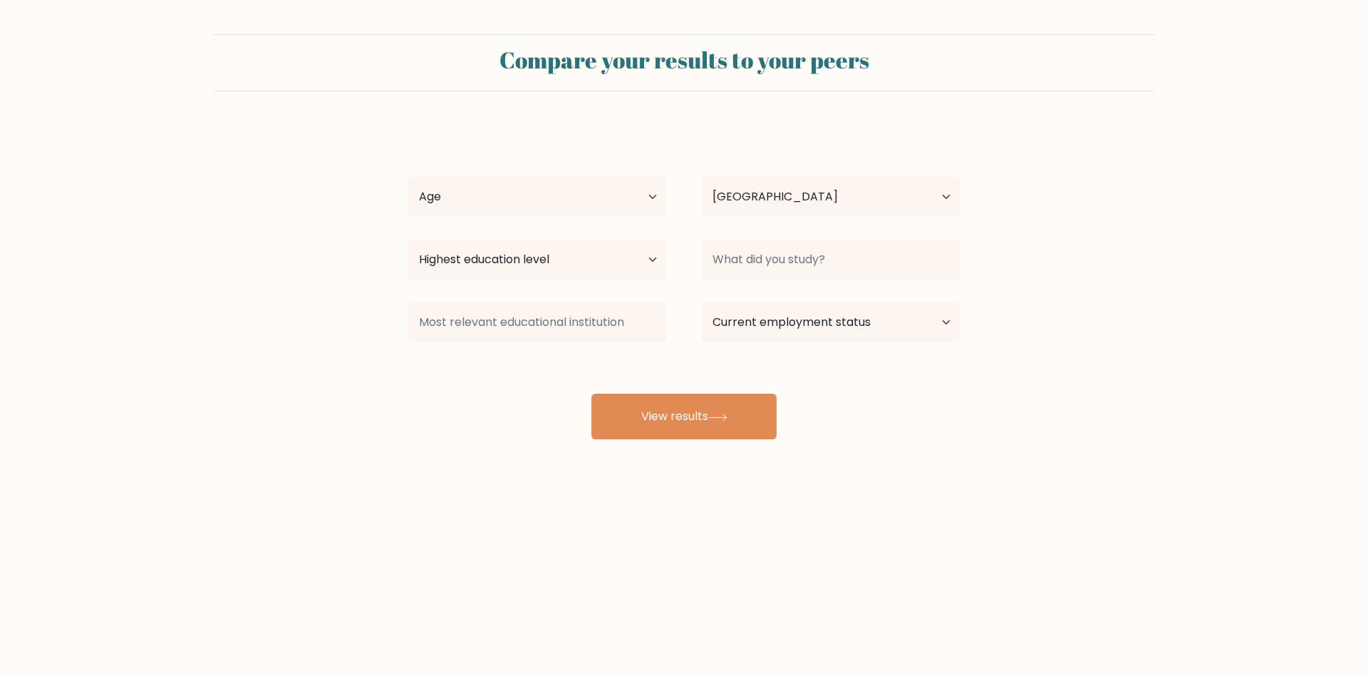
select select "PH"
click at [495, 203] on select "Age Under [DEMOGRAPHIC_DATA] [DEMOGRAPHIC_DATA] [DEMOGRAPHIC_DATA] [DEMOGRAPHIC…" at bounding box center [537, 197] width 259 height 40
select select "35_44"
click at [408, 177] on select "Age Under [DEMOGRAPHIC_DATA] [DEMOGRAPHIC_DATA] [DEMOGRAPHIC_DATA] [DEMOGRAPHIC…" at bounding box center [537, 197] width 259 height 40
click at [535, 263] on select "Highest education level No schooling Primary Lower Secondary Upper Secondary Oc…" at bounding box center [537, 259] width 259 height 40
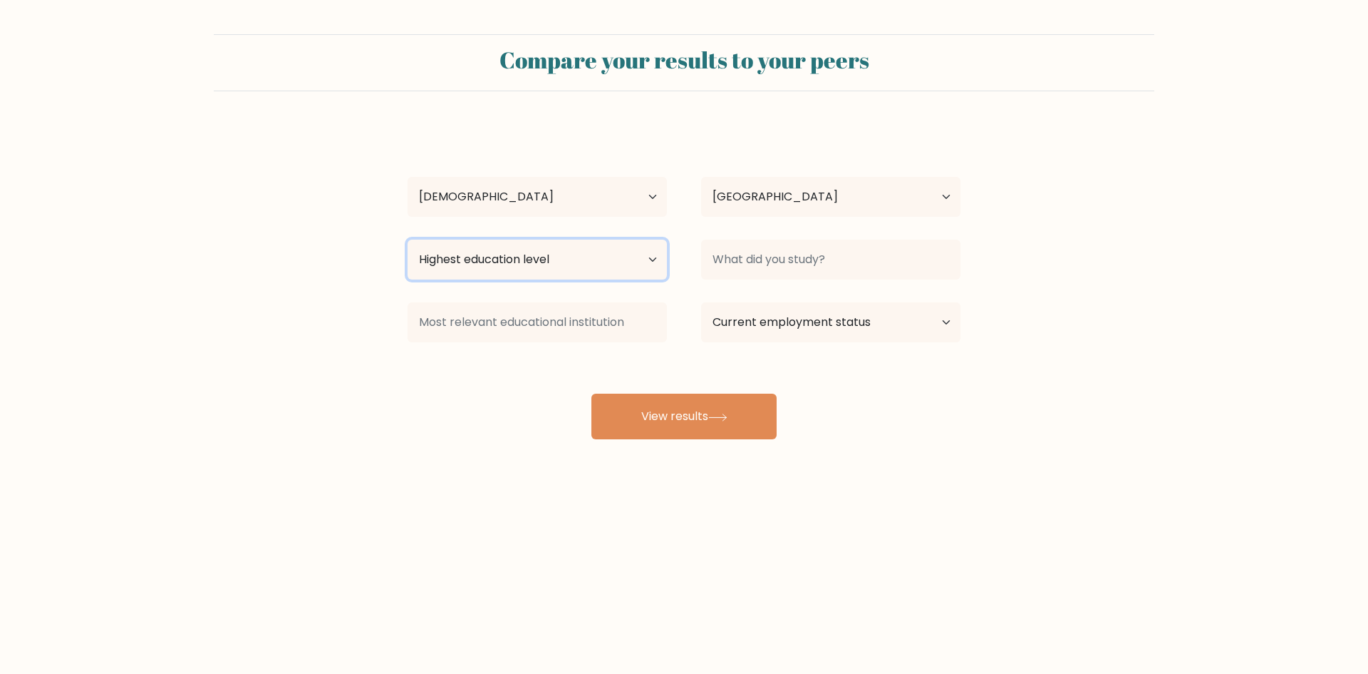
select select "bachelors_degree"
click at [408, 239] on select "Highest education level No schooling Primary Lower Secondary Upper Secondary Oc…" at bounding box center [537, 259] width 259 height 40
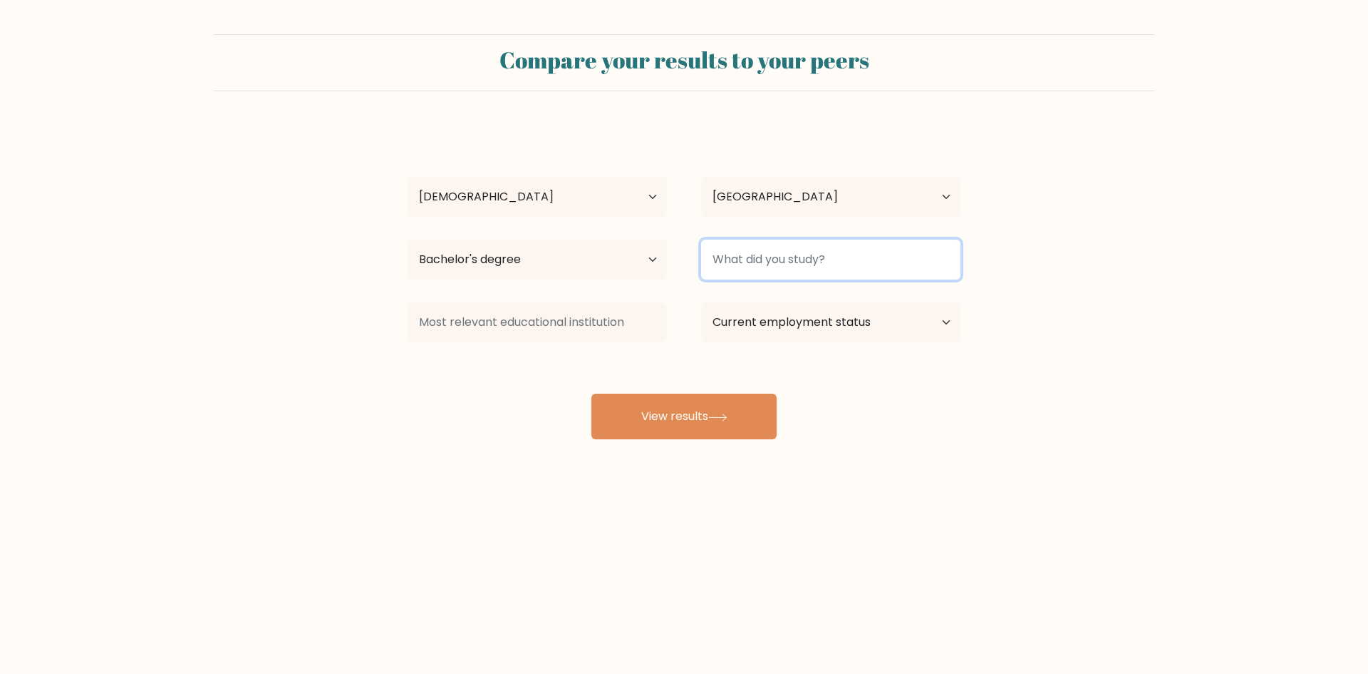
click at [769, 262] on input at bounding box center [830, 259] width 259 height 40
type input "AB English"
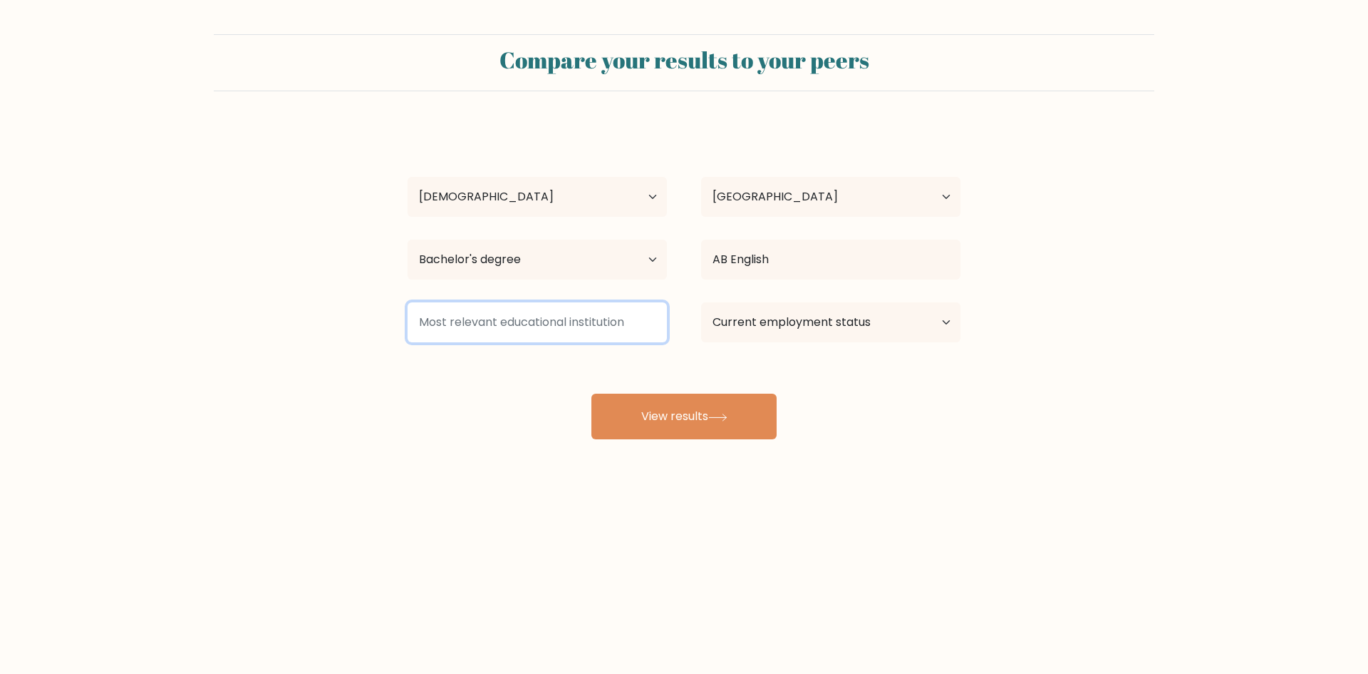
click at [518, 328] on input at bounding box center [537, 322] width 259 height 40
click at [755, 324] on select "Current employment status Employed Student Retired Other / prefer not to answer" at bounding box center [830, 322] width 259 height 40
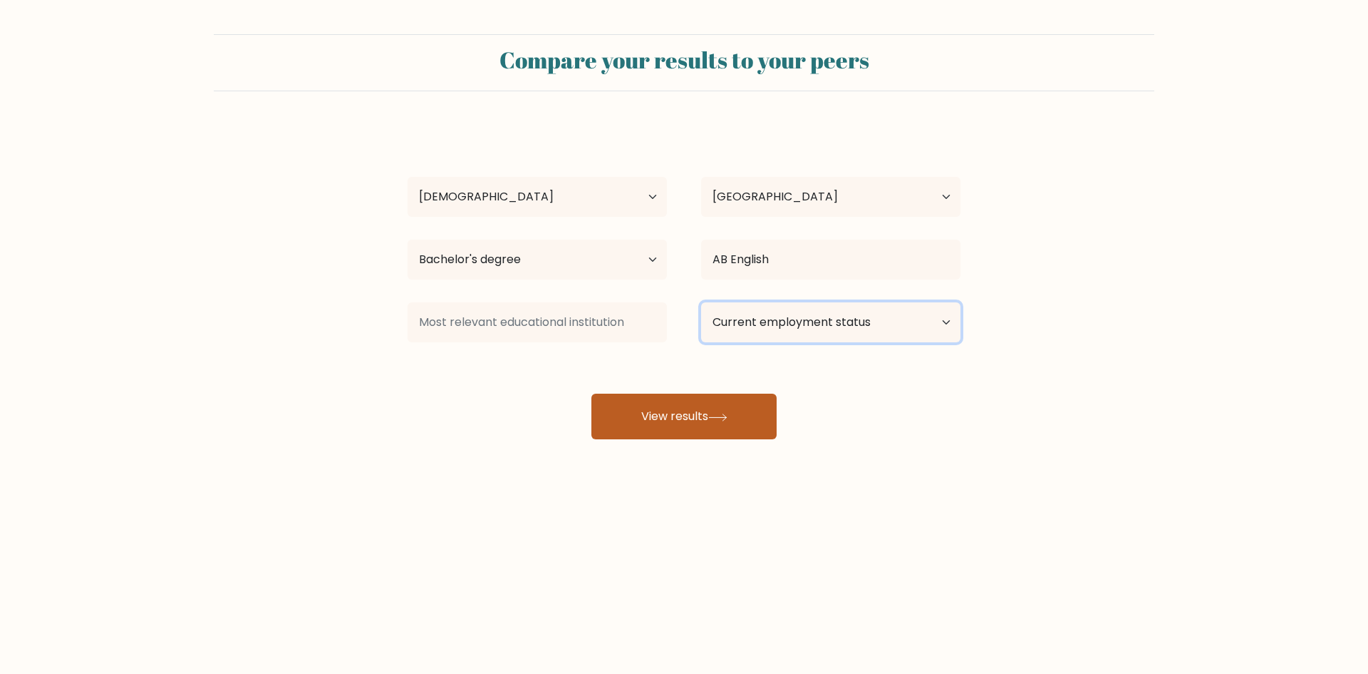
select select "other"
click at [701, 302] on select "Current employment status Employed Student Retired Other / prefer not to answer" at bounding box center [830, 322] width 259 height 40
click at [430, 383] on div "Leni Diane Decano Age Under 18 years old 18-24 years old 25-34 years old 35-44 …" at bounding box center [684, 282] width 570 height 314
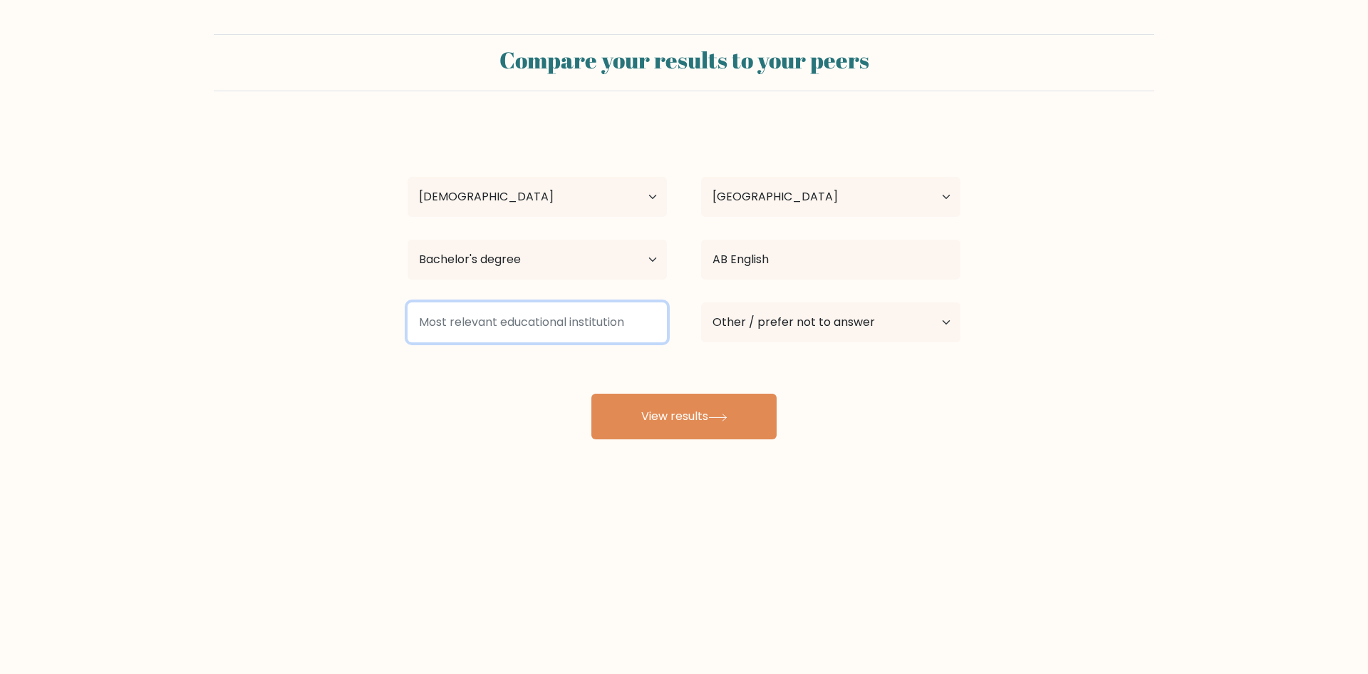
click at [502, 324] on input at bounding box center [537, 322] width 259 height 40
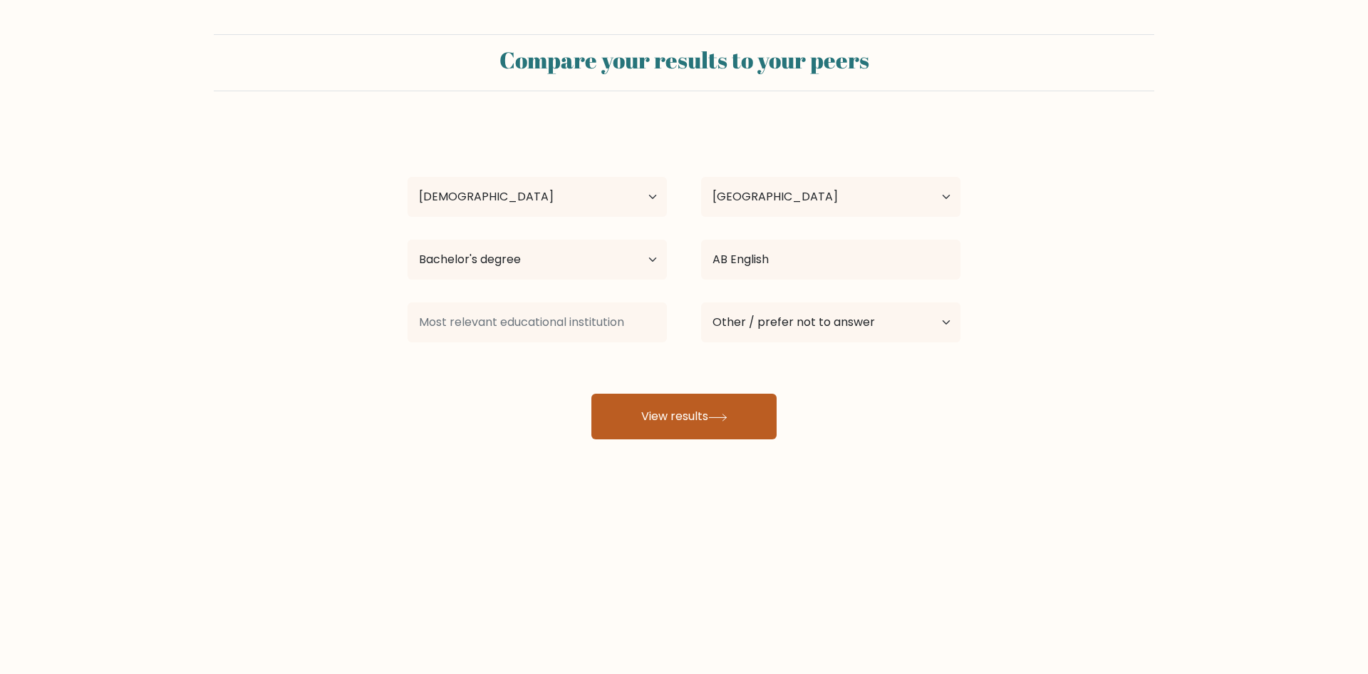
click at [661, 421] on button "View results" at bounding box center [684, 416] width 185 height 46
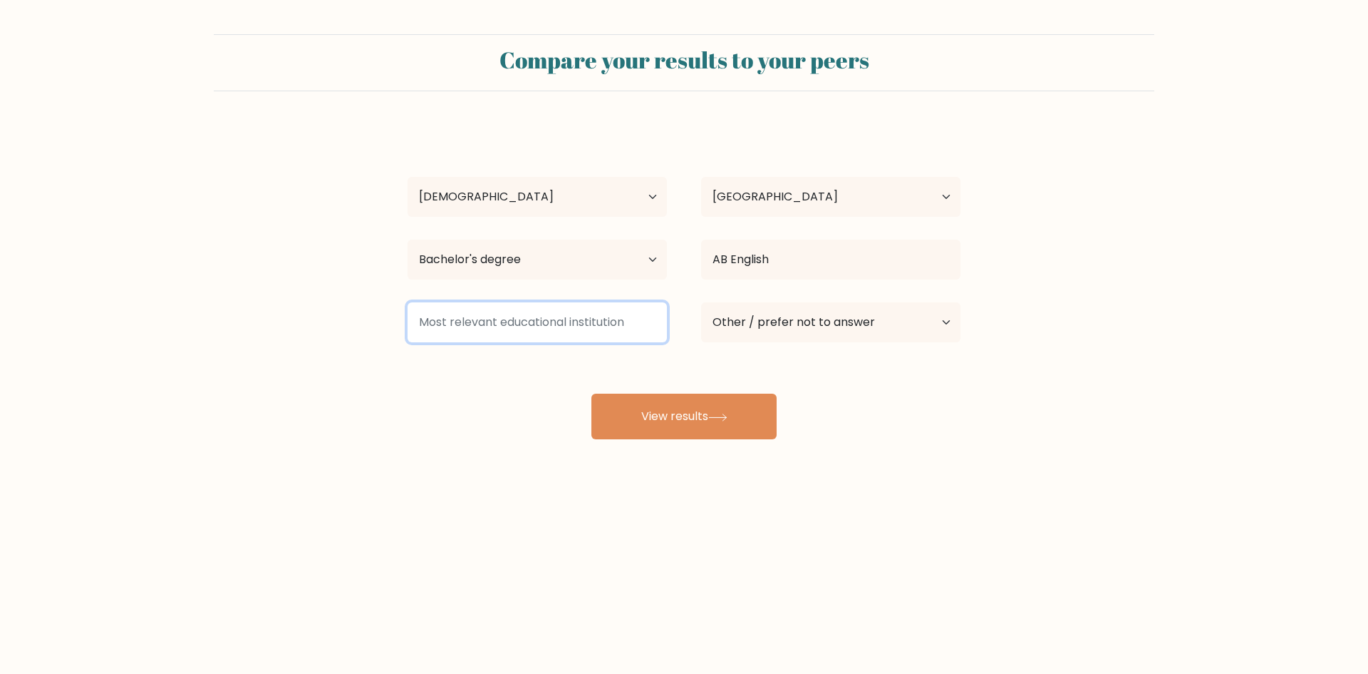
click at [510, 322] on input at bounding box center [537, 322] width 259 height 40
drag, startPoint x: 631, startPoint y: 325, endPoint x: 426, endPoint y: 318, distance: 204.7
click at [386, 317] on form "Compare your results to your peers Leni Diane Decano Age Under 18 years old 18-…" at bounding box center [684, 236] width 1368 height 405
type input "St Louis University"
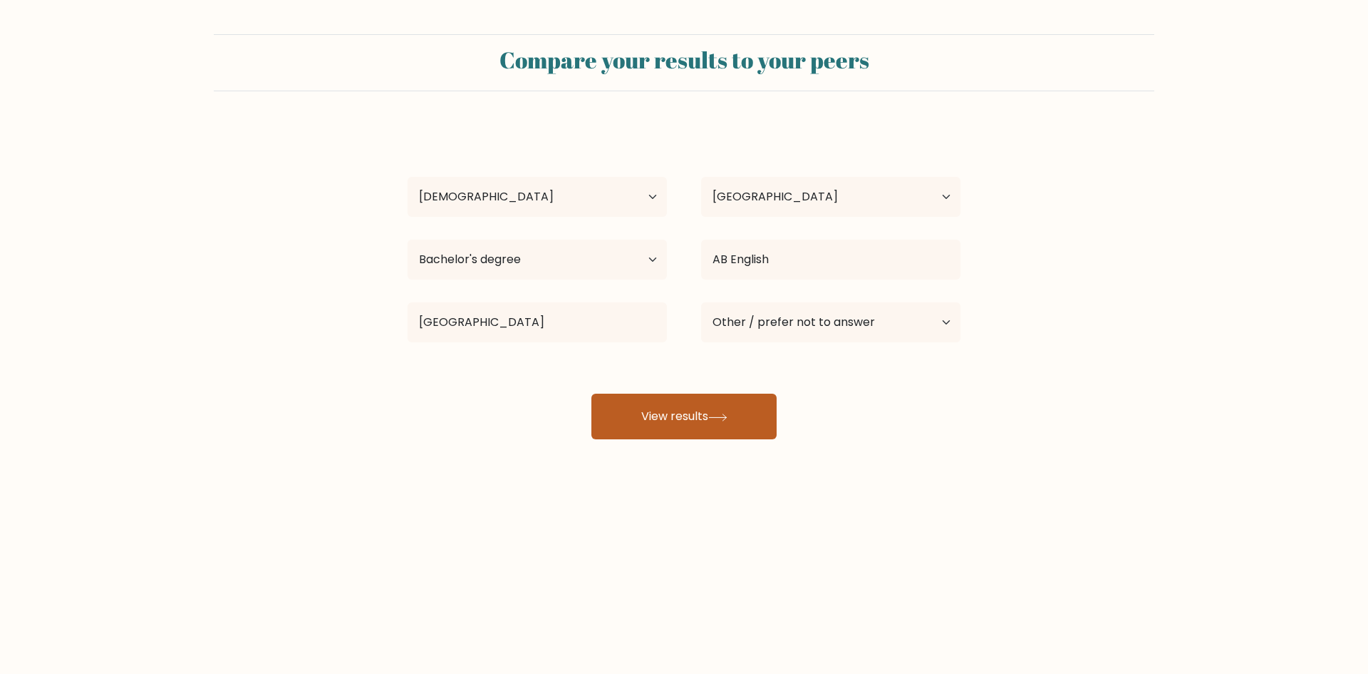
click at [691, 418] on button "View results" at bounding box center [684, 416] width 185 height 46
